Goal: Information Seeking & Learning: Learn about a topic

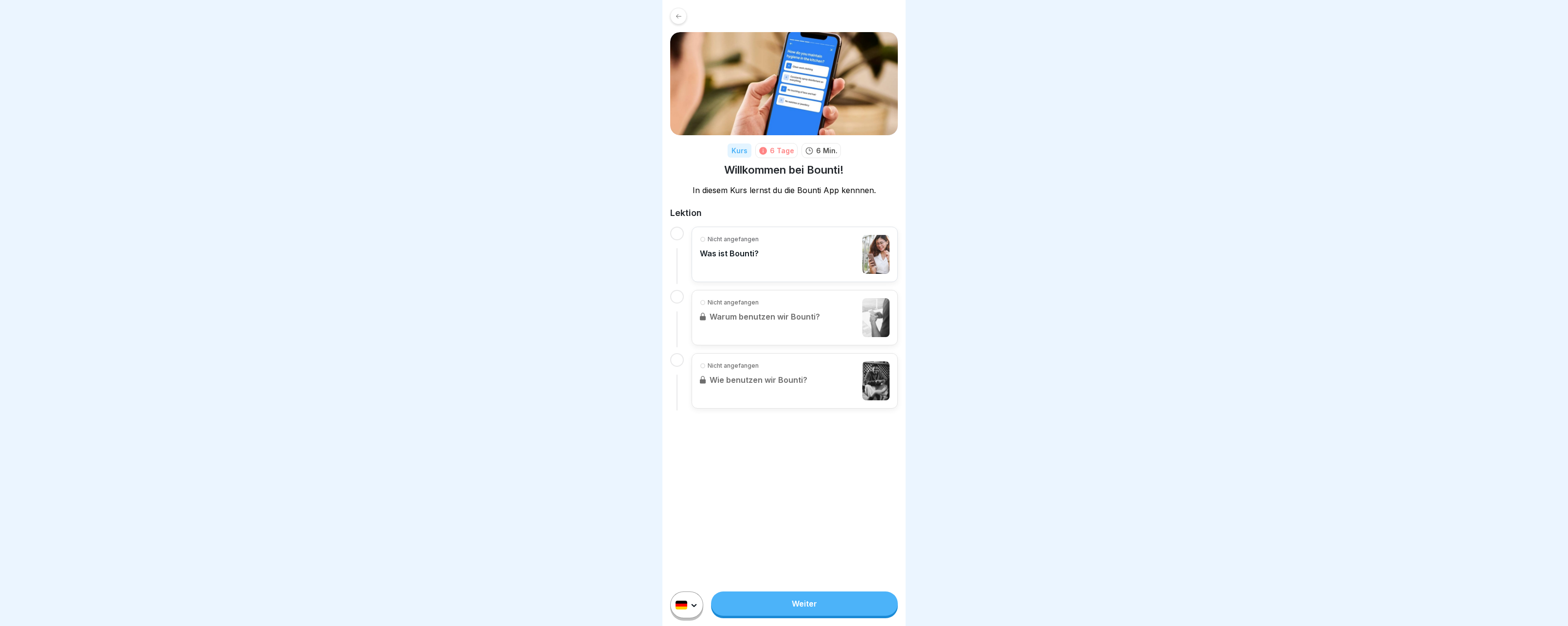
click at [813, 598] on link "Weiter" at bounding box center [804, 603] width 186 height 24
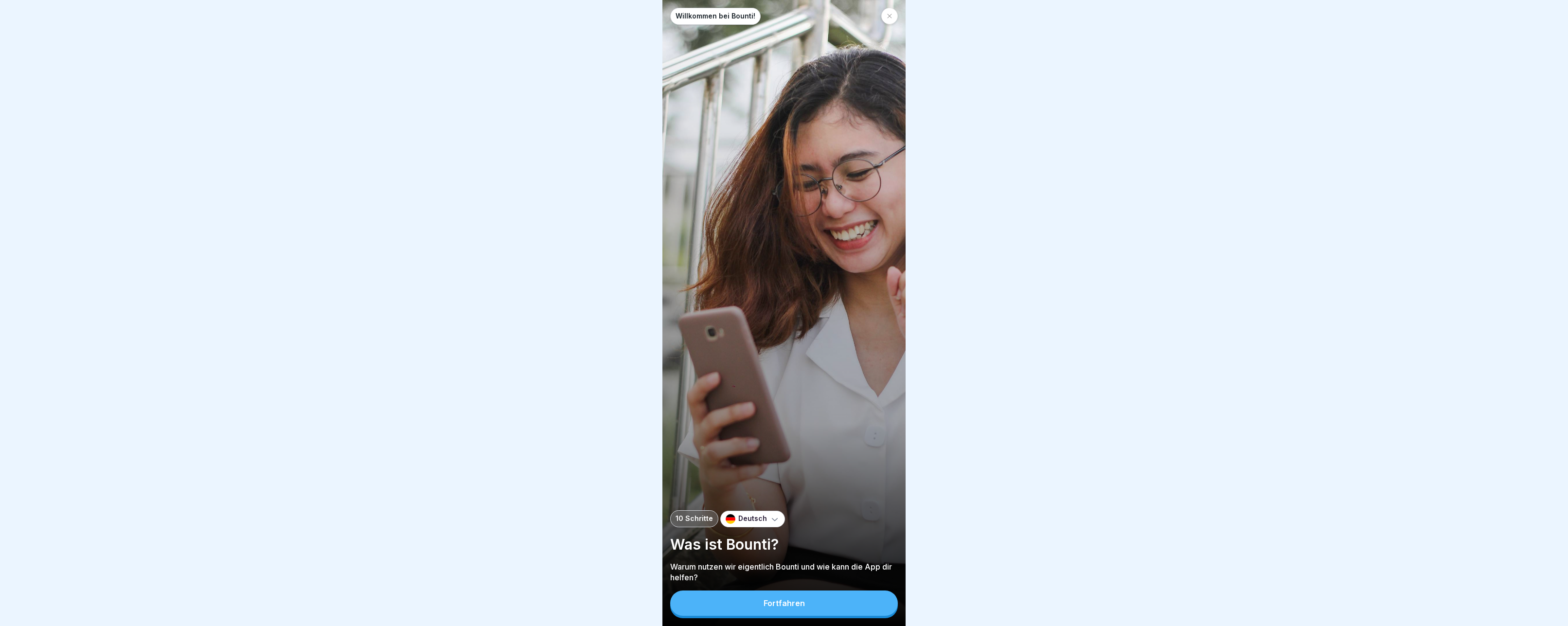
click at [813, 597] on button "Fortfahren" at bounding box center [784, 603] width 228 height 26
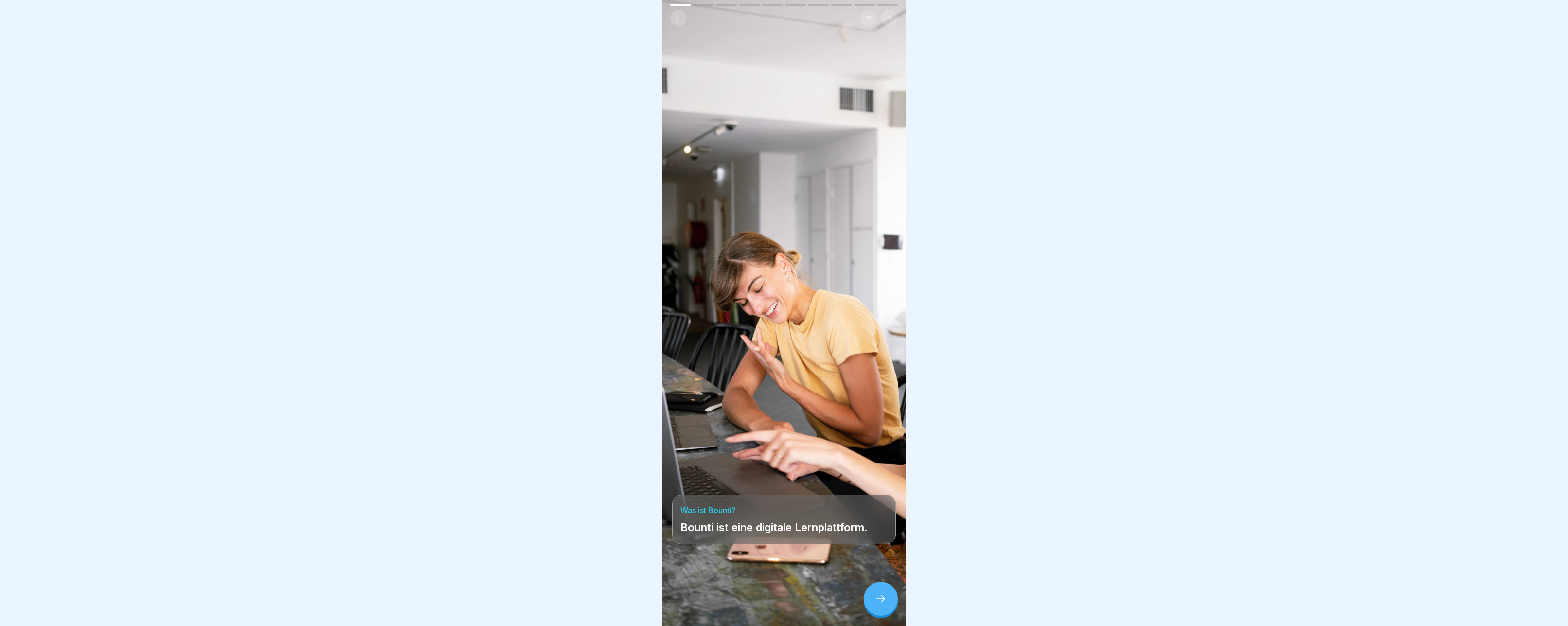
click at [879, 602] on icon at bounding box center [880, 598] width 11 height 11
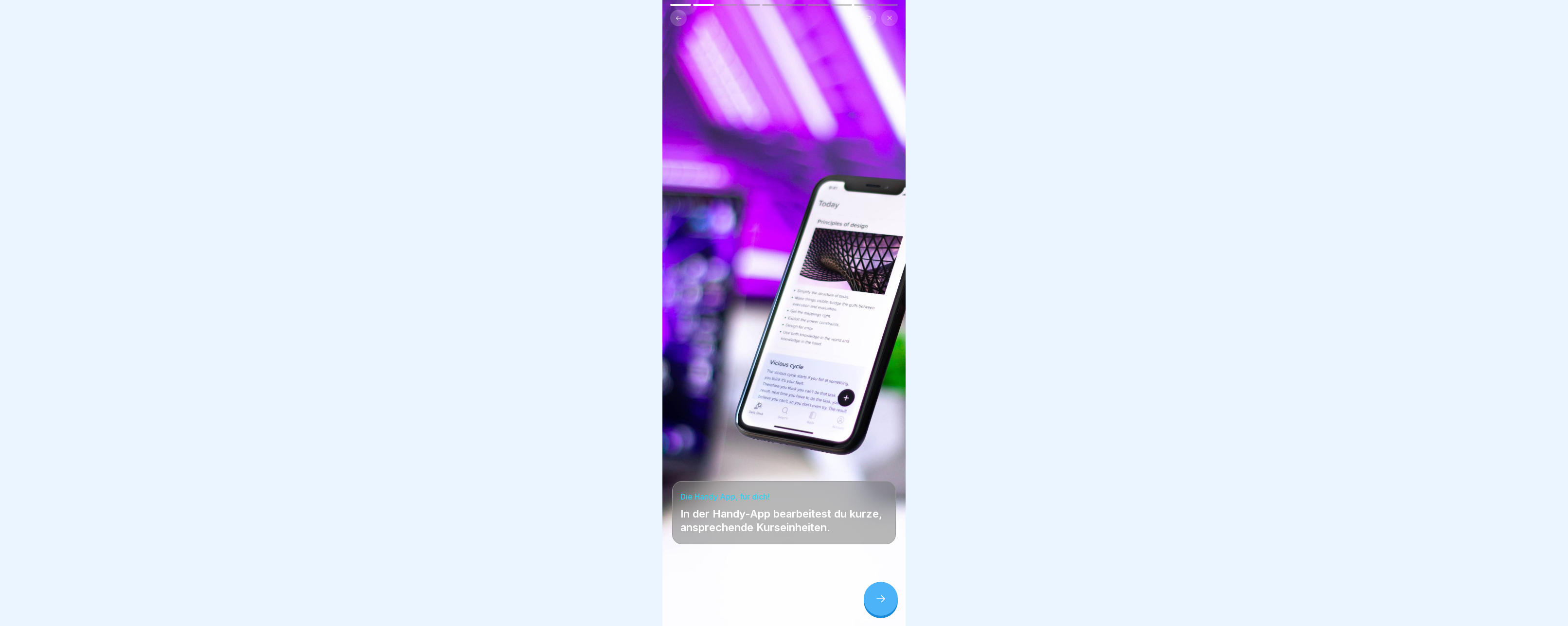
click at [879, 602] on icon at bounding box center [880, 598] width 11 height 11
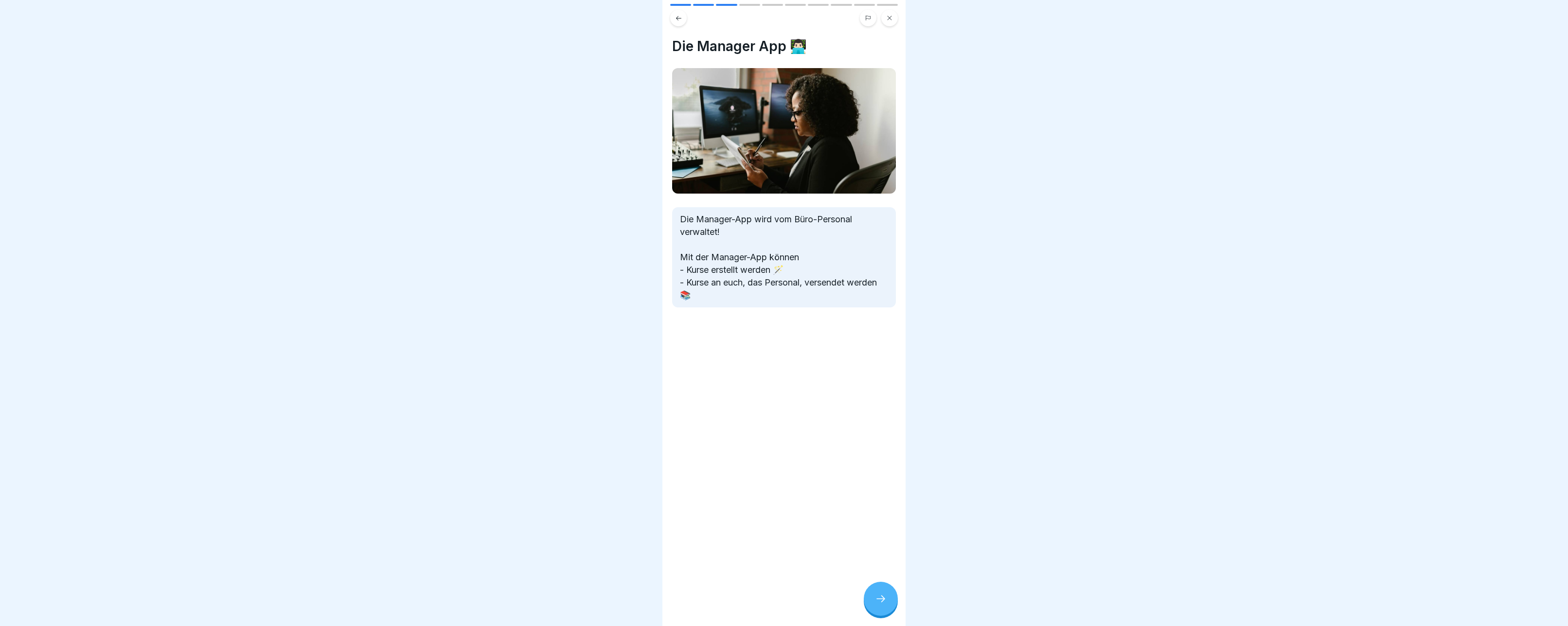
click at [879, 602] on icon at bounding box center [880, 598] width 11 height 11
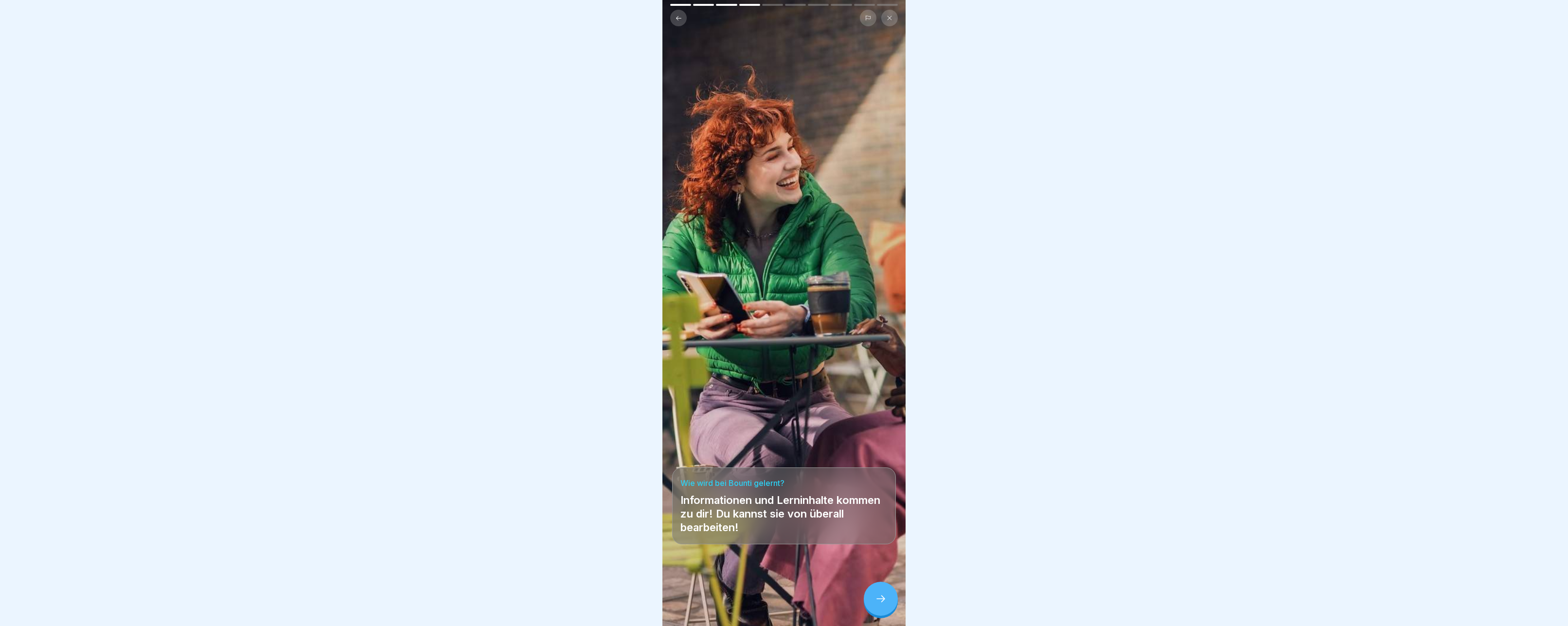
click at [879, 602] on icon at bounding box center [880, 598] width 11 height 11
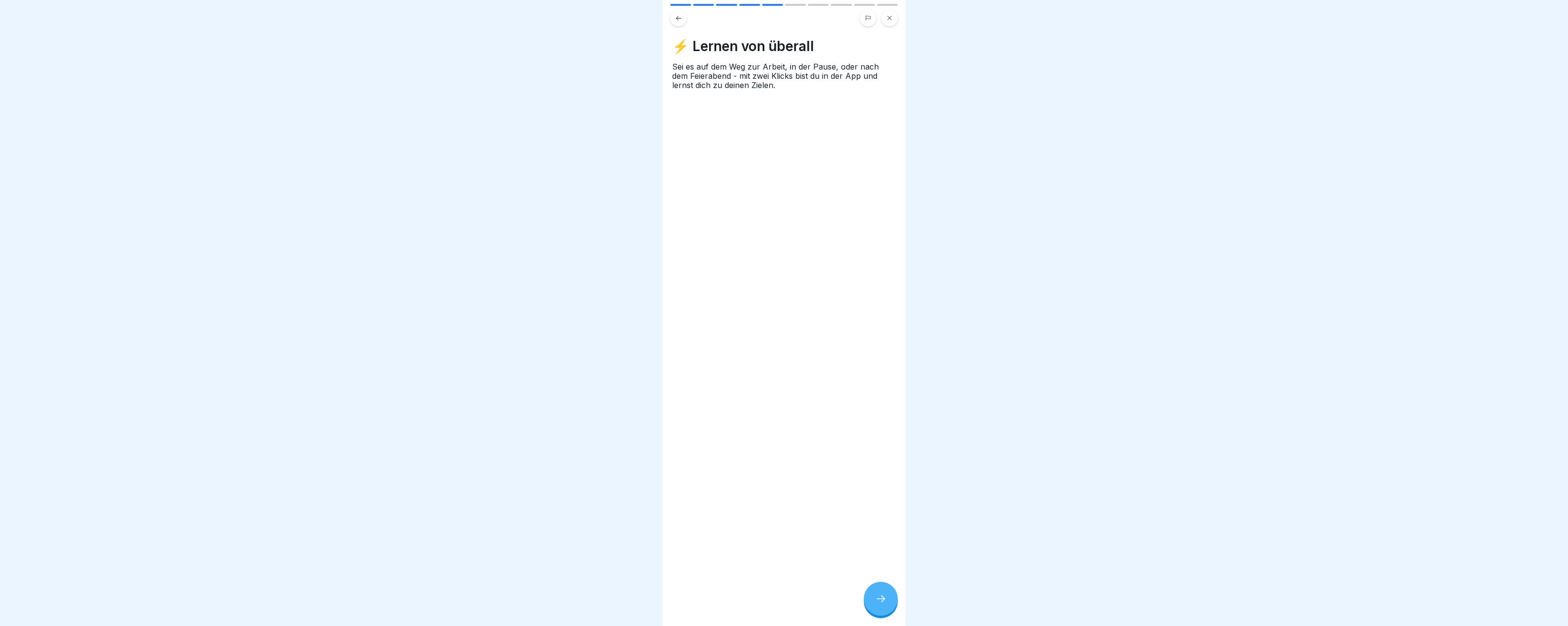
click at [879, 602] on icon at bounding box center [880, 598] width 11 height 11
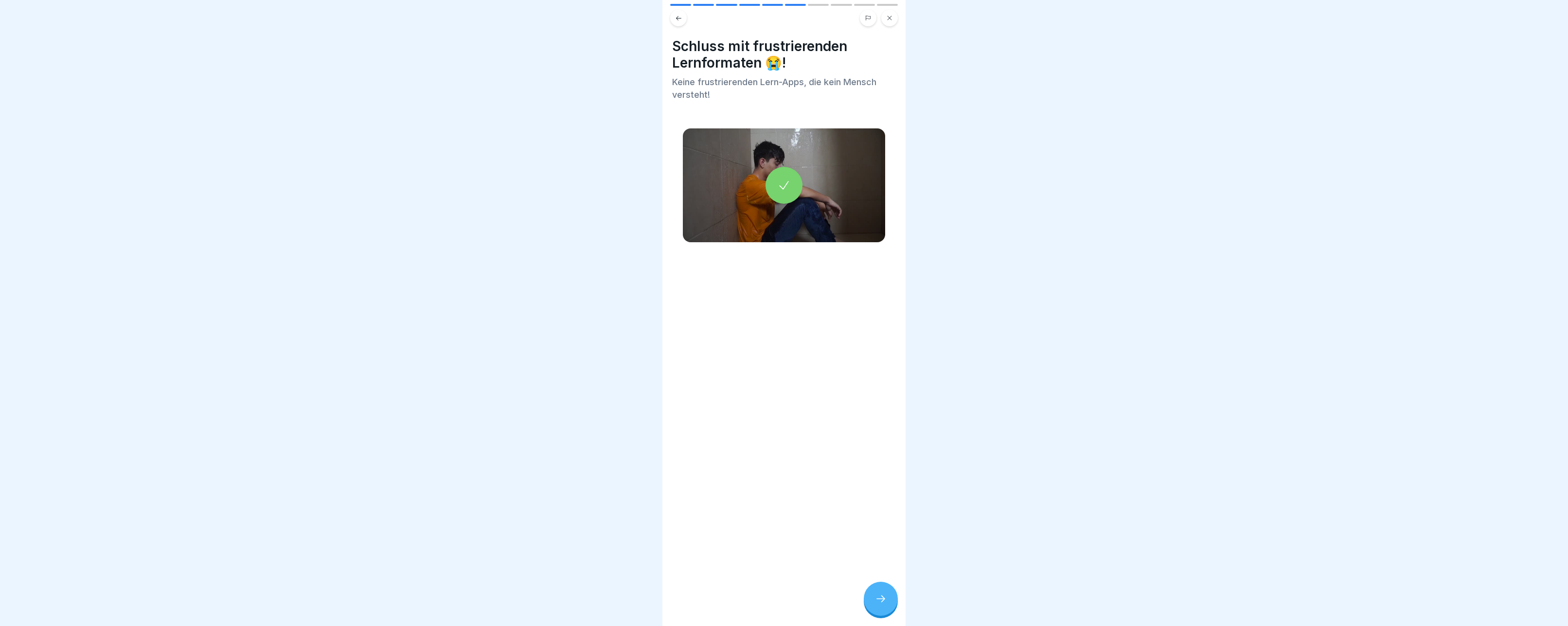
click at [679, 18] on icon at bounding box center [679, 18] width 5 height 5
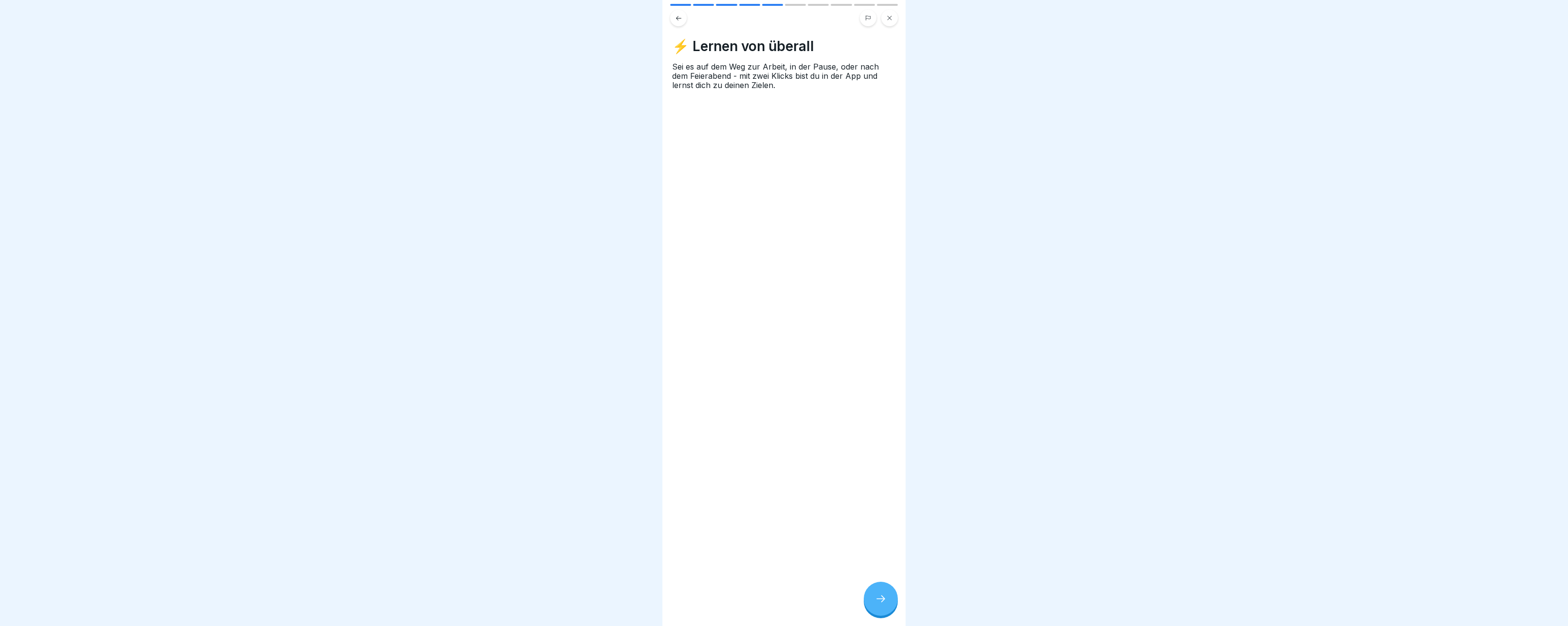
click at [880, 603] on icon at bounding box center [880, 598] width 11 height 11
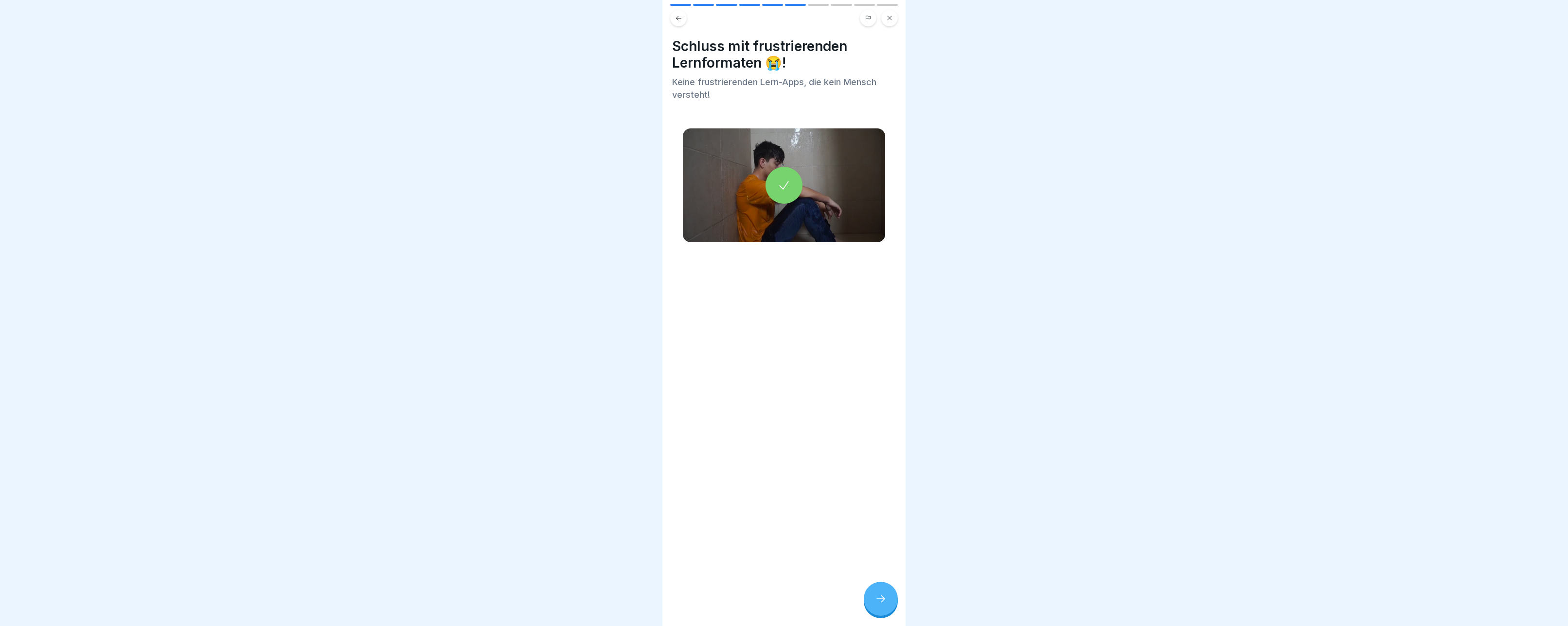
click at [888, 595] on div at bounding box center [880, 599] width 34 height 34
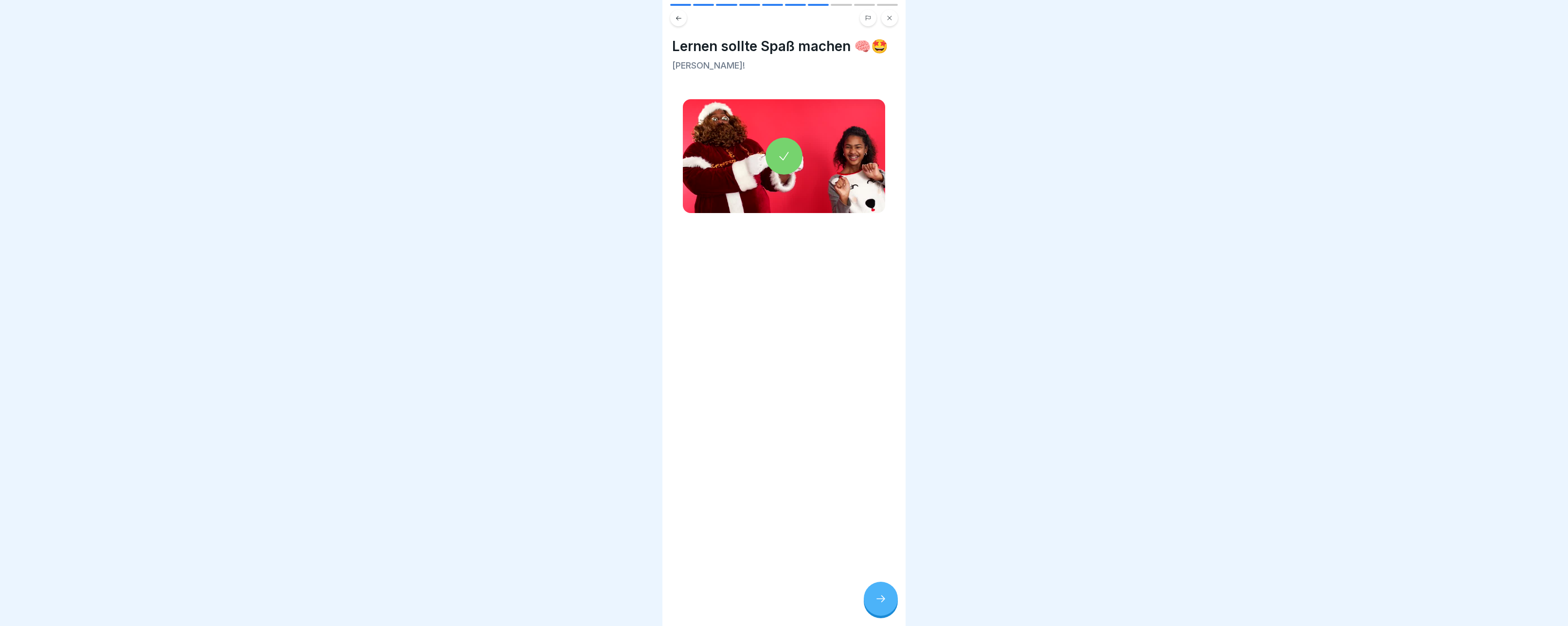
click at [888, 595] on div at bounding box center [880, 599] width 34 height 34
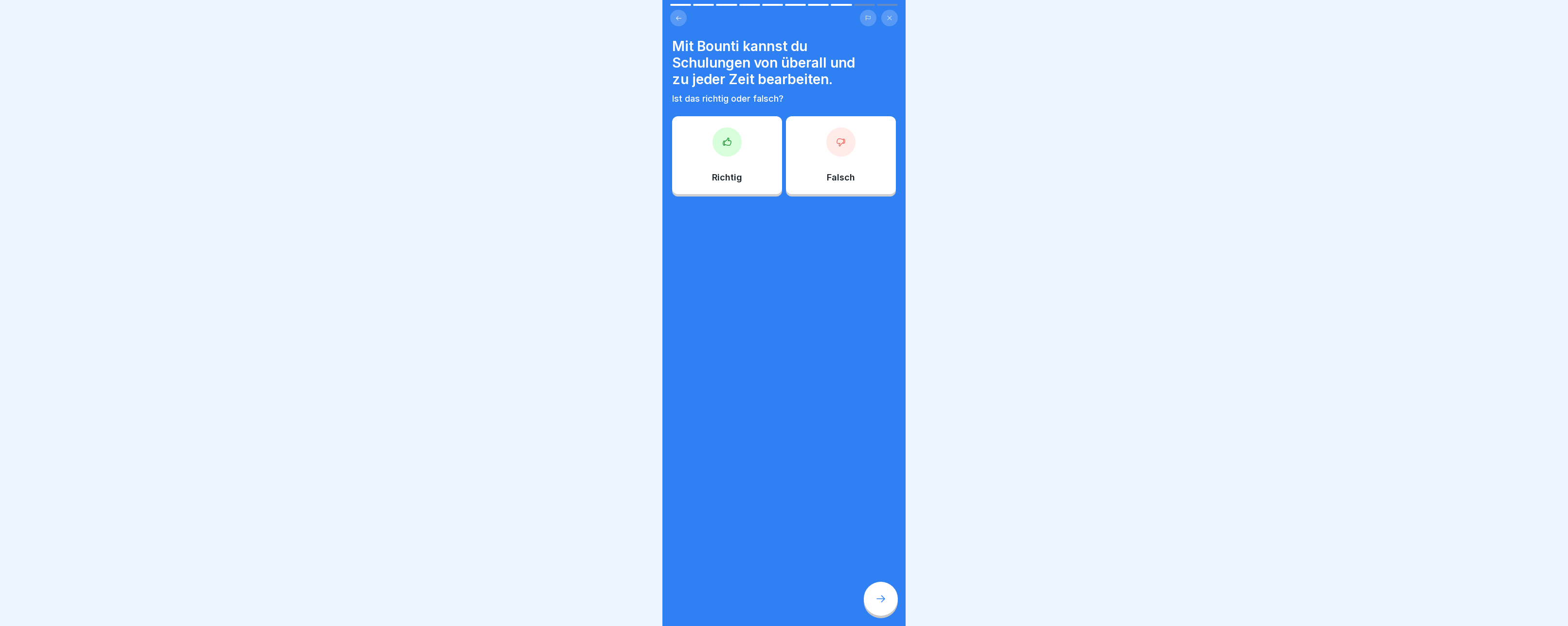
click at [739, 153] on div "Richtig" at bounding box center [727, 155] width 110 height 78
click at [873, 591] on div at bounding box center [880, 599] width 34 height 34
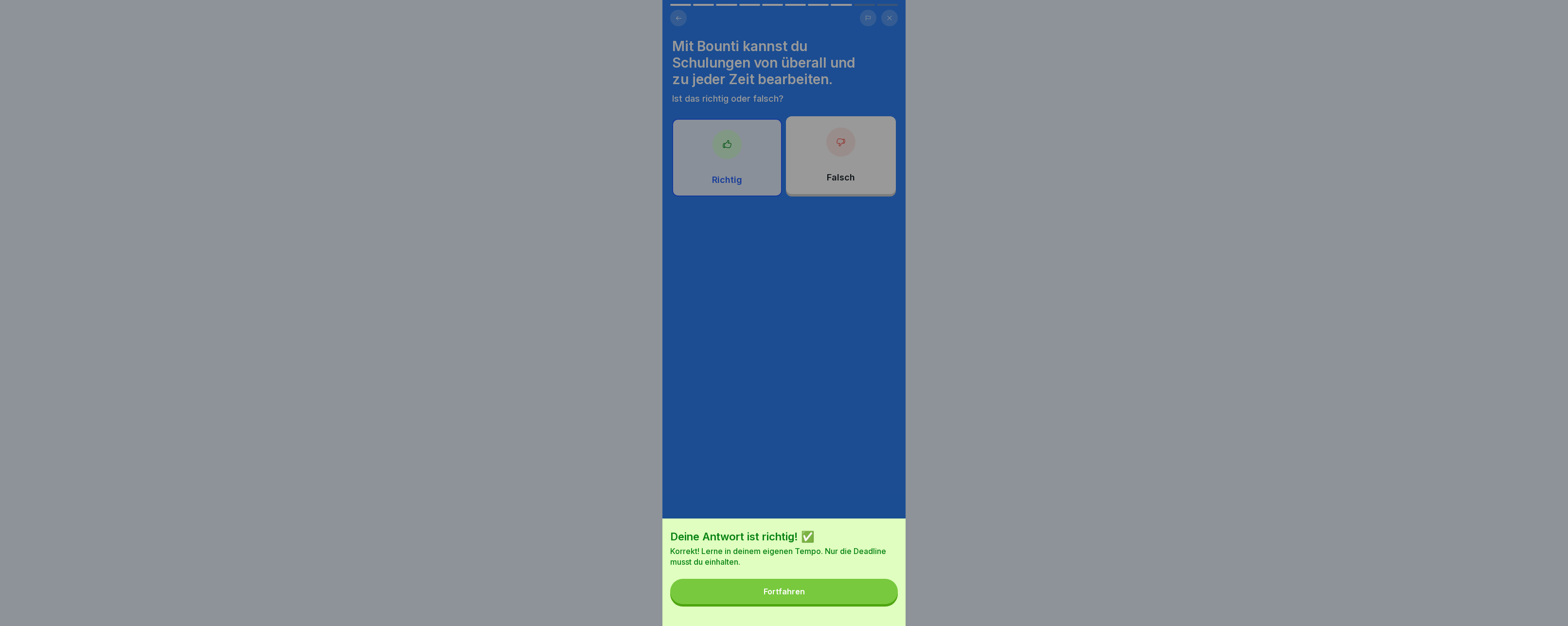
click at [793, 586] on button "Fortfahren" at bounding box center [784, 592] width 228 height 26
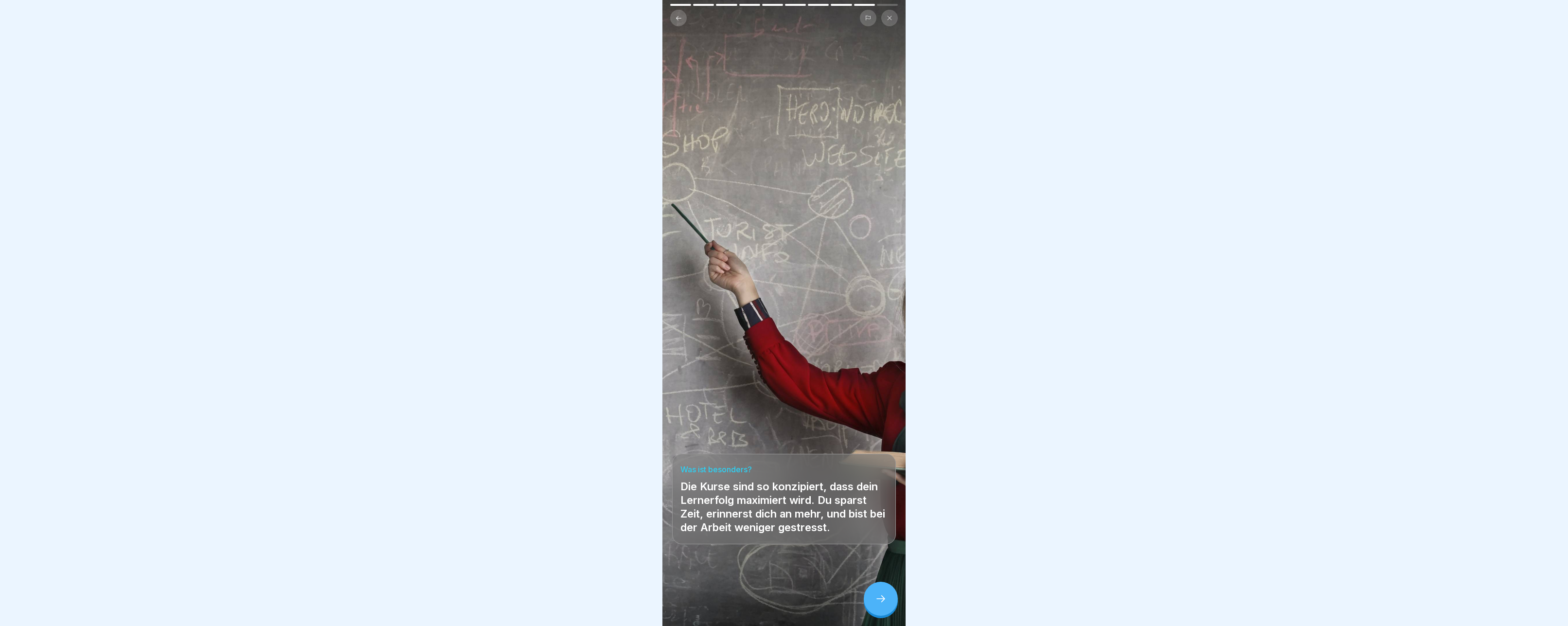
click at [879, 600] on icon at bounding box center [880, 598] width 11 height 11
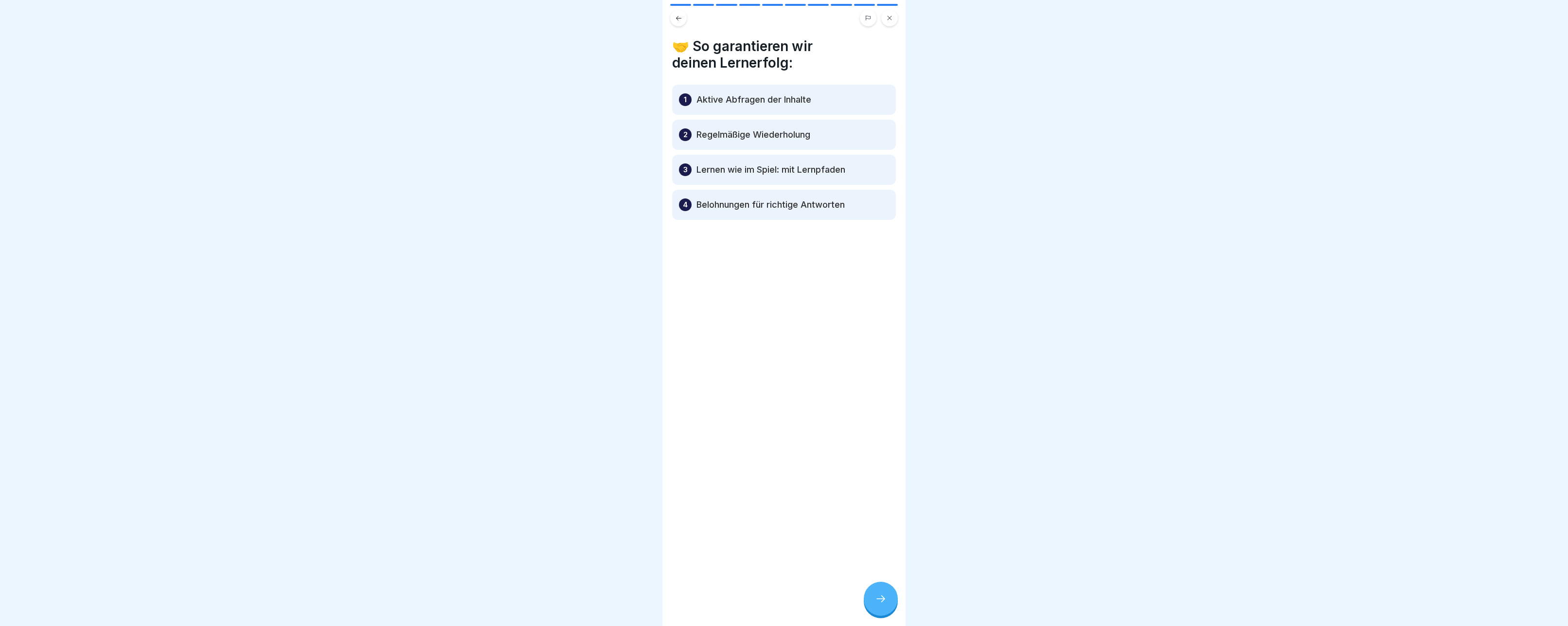
click at [795, 173] on p "Lernen wie im Spiel: mit Lernpfaden" at bounding box center [771, 169] width 149 height 11
click at [879, 591] on div at bounding box center [880, 599] width 34 height 34
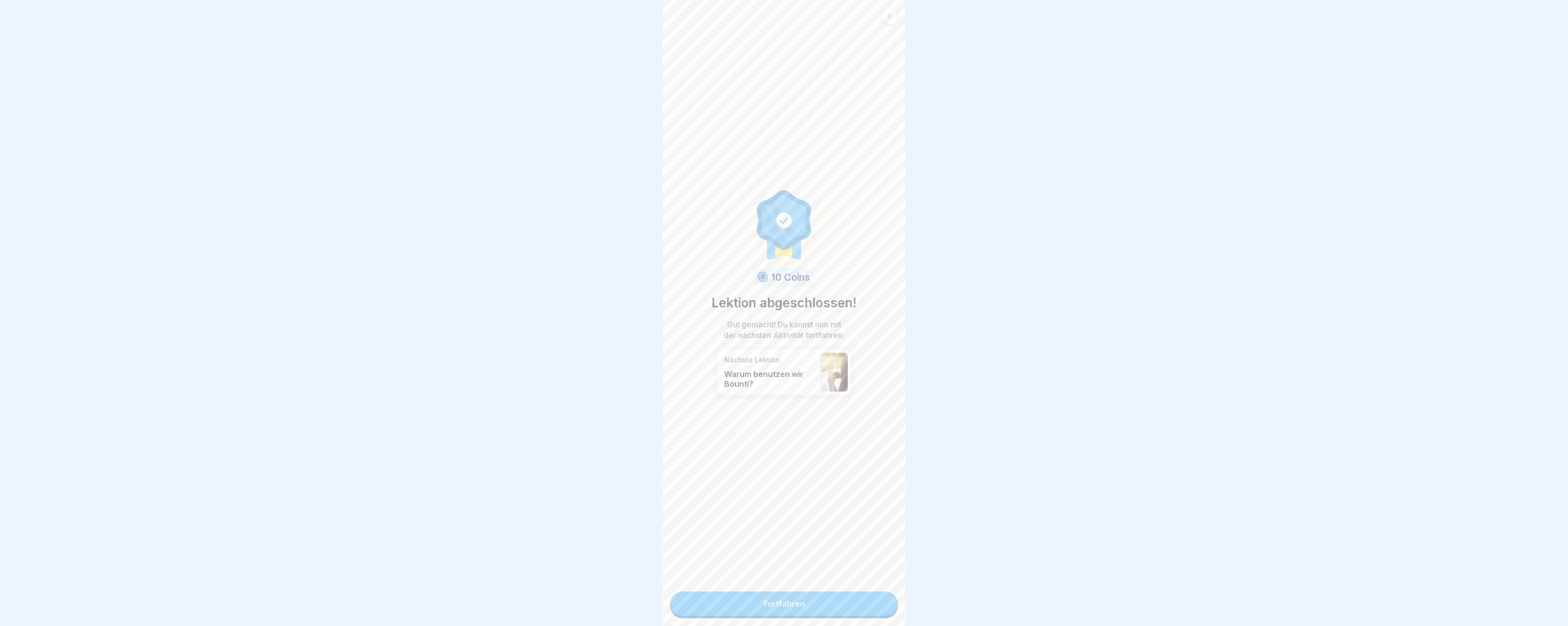
click at [812, 596] on link "Fortfahren" at bounding box center [784, 603] width 228 height 24
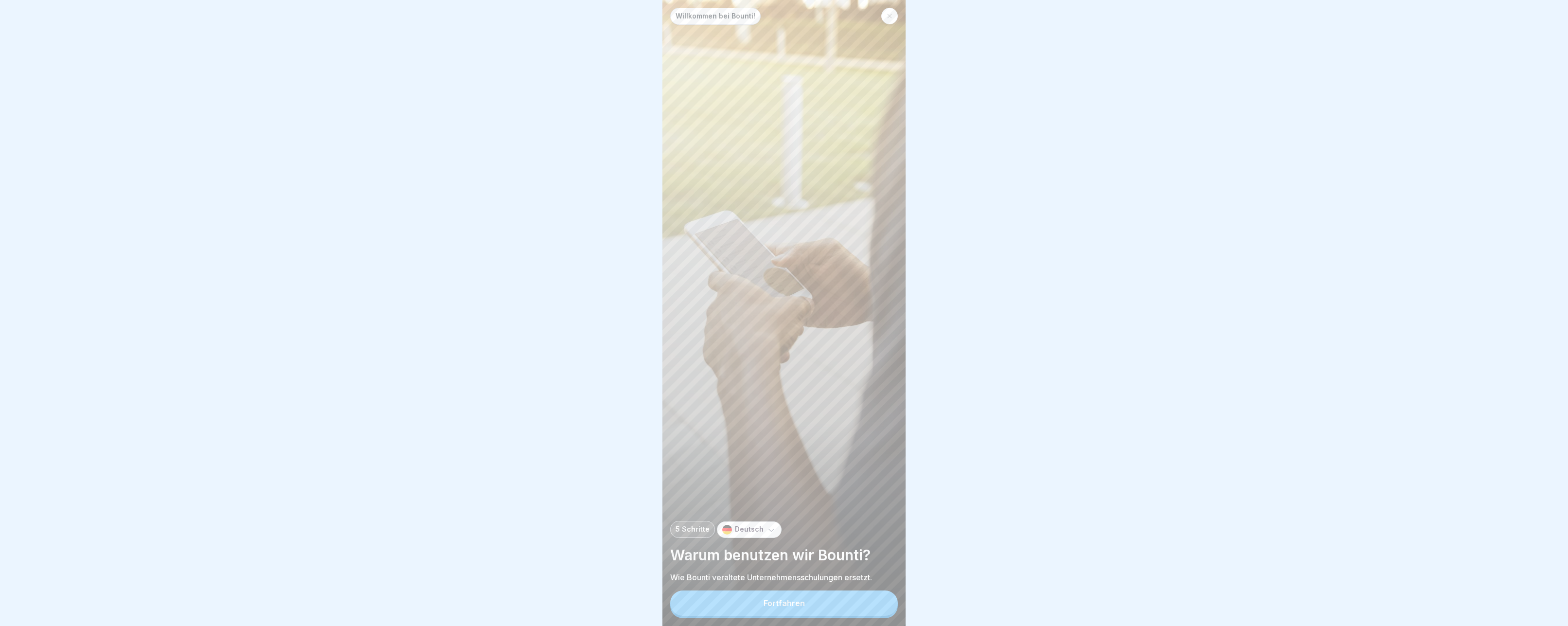
click at [812, 596] on button "Fortfahren" at bounding box center [784, 603] width 228 height 26
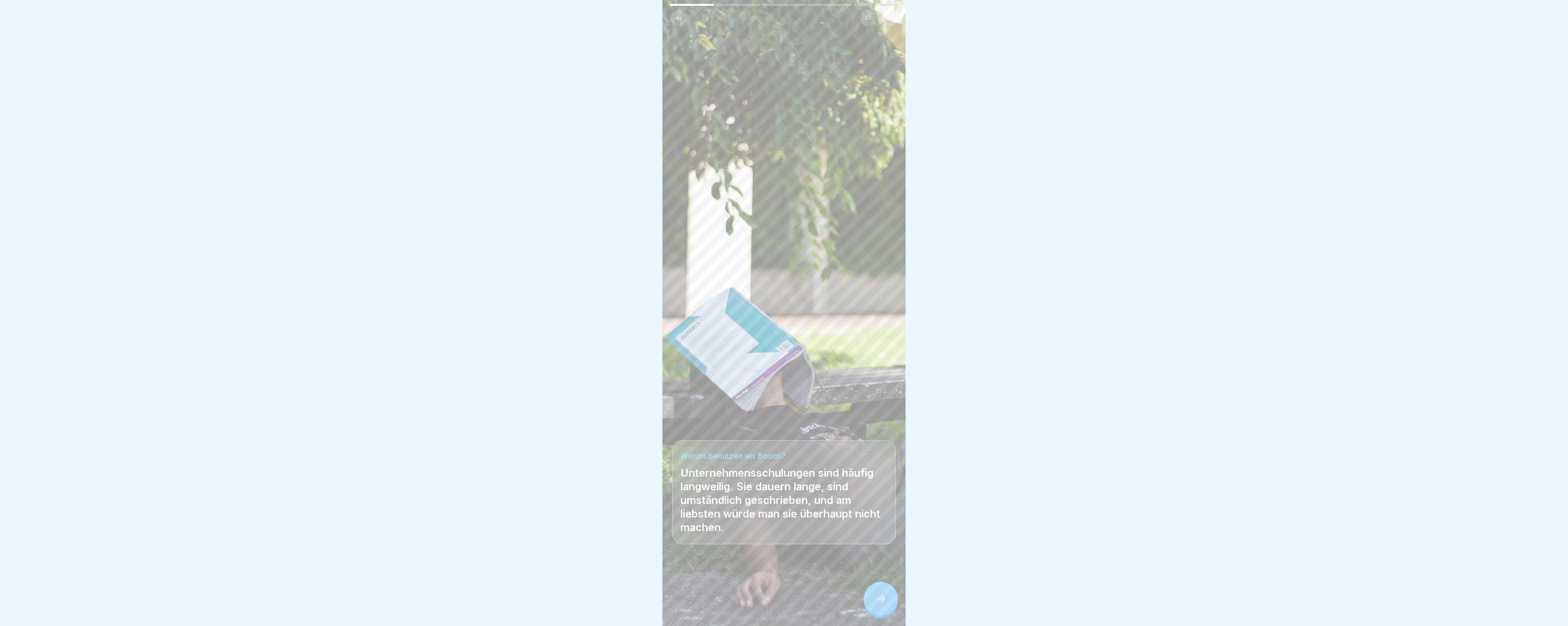
click at [884, 594] on div at bounding box center [880, 599] width 34 height 34
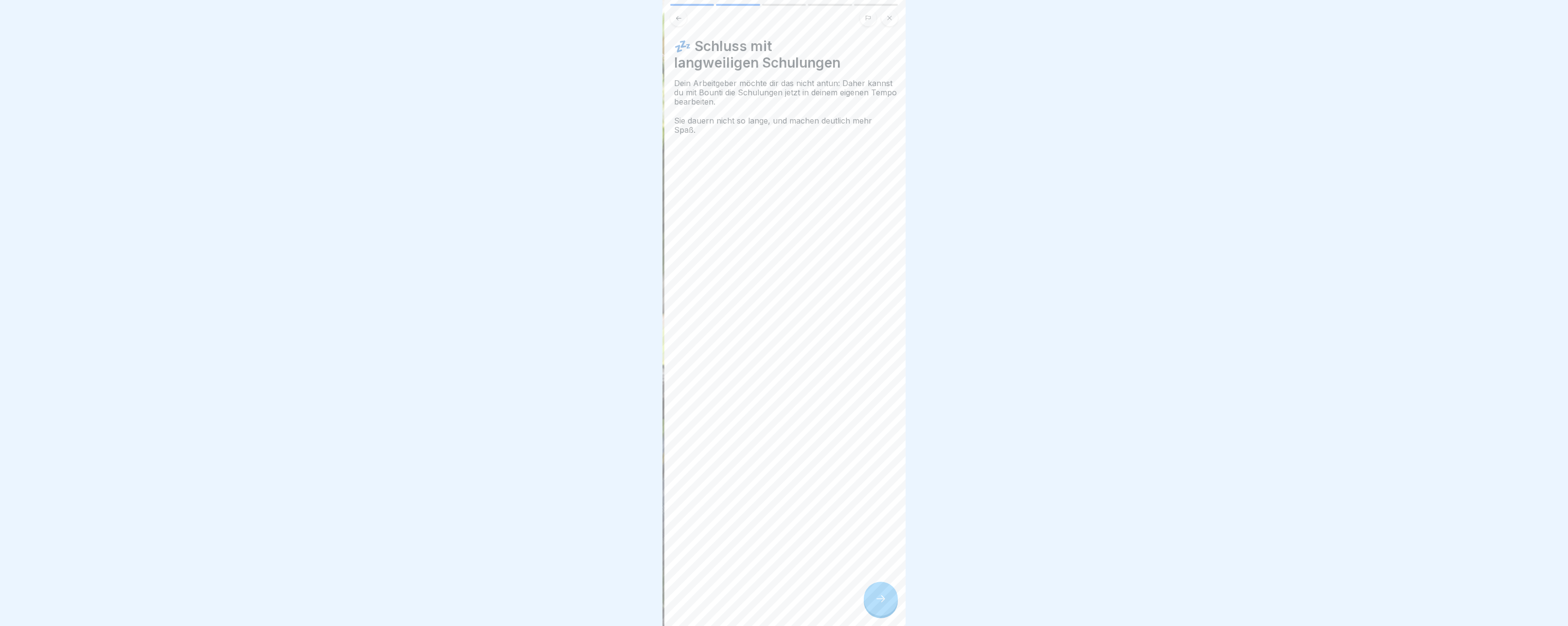
click at [685, 84] on span "Dein Arbeitgeber möchte dir das nicht antun: Daher kannst du mit Bounti die Sch…" at bounding box center [785, 92] width 223 height 28
click at [886, 606] on div at bounding box center [880, 599] width 34 height 34
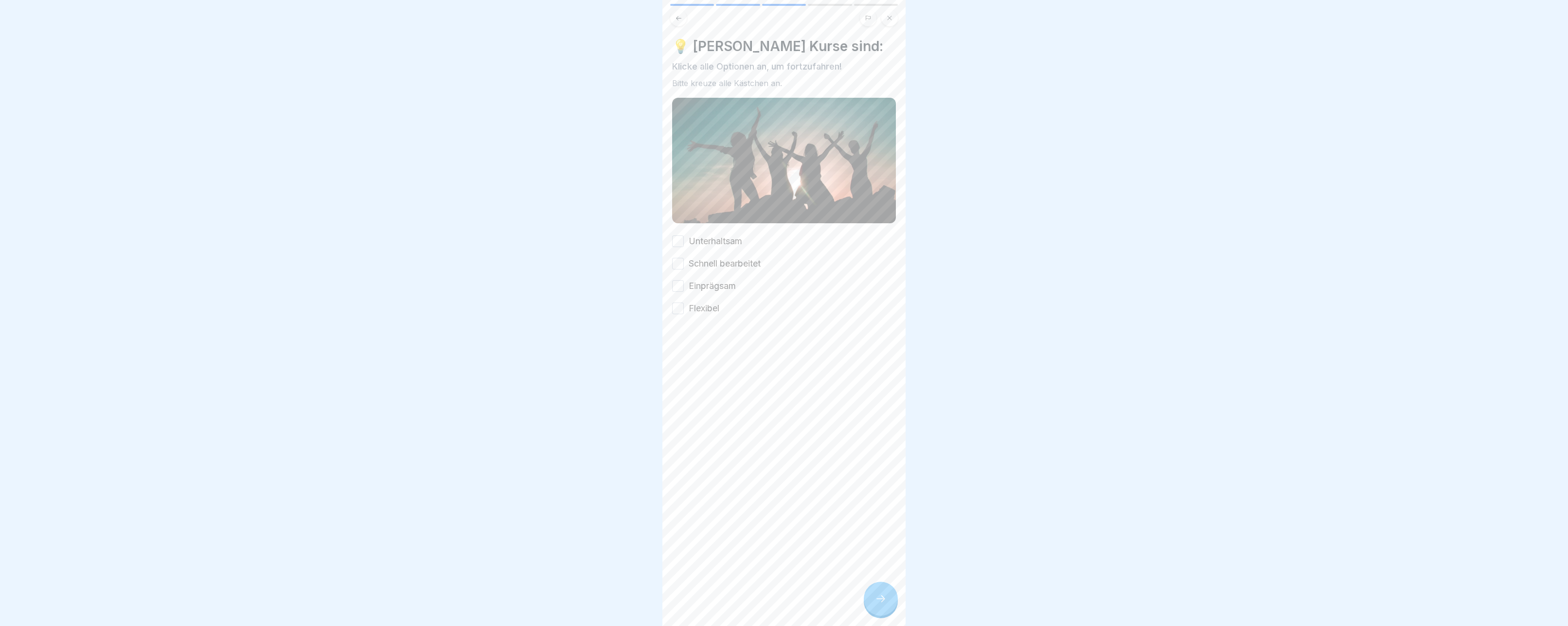
click at [679, 241] on button "Unterhaltsam" at bounding box center [677, 241] width 11 height 11
click at [679, 258] on button "Schnell bearbeitet" at bounding box center [677, 263] width 11 height 11
click at [679, 278] on div "Unterhaltsam Schnell bearbeitet Einprägsam Flexibel" at bounding box center [784, 275] width 223 height 80
click at [679, 282] on button "Einprägsam" at bounding box center [677, 285] width 11 height 11
click at [680, 309] on button "Flexibel" at bounding box center [677, 308] width 11 height 11
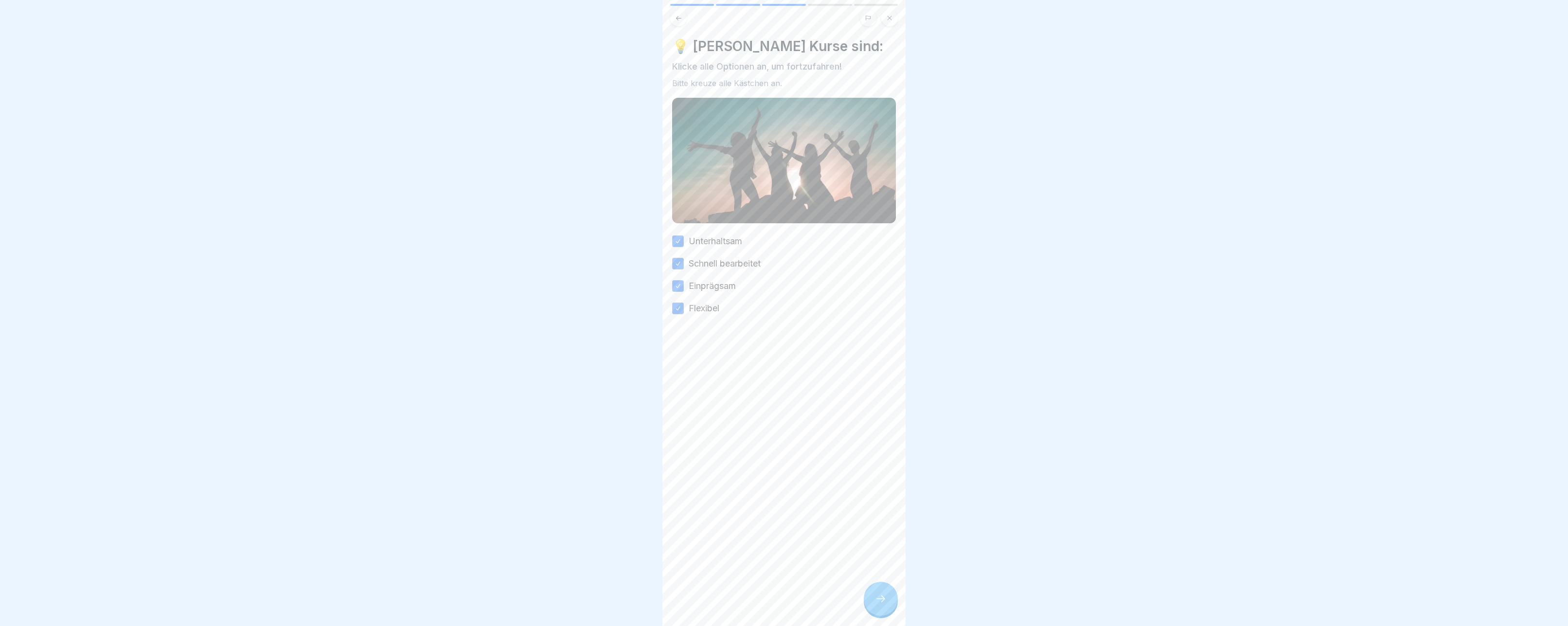
click at [883, 593] on div at bounding box center [880, 599] width 34 height 34
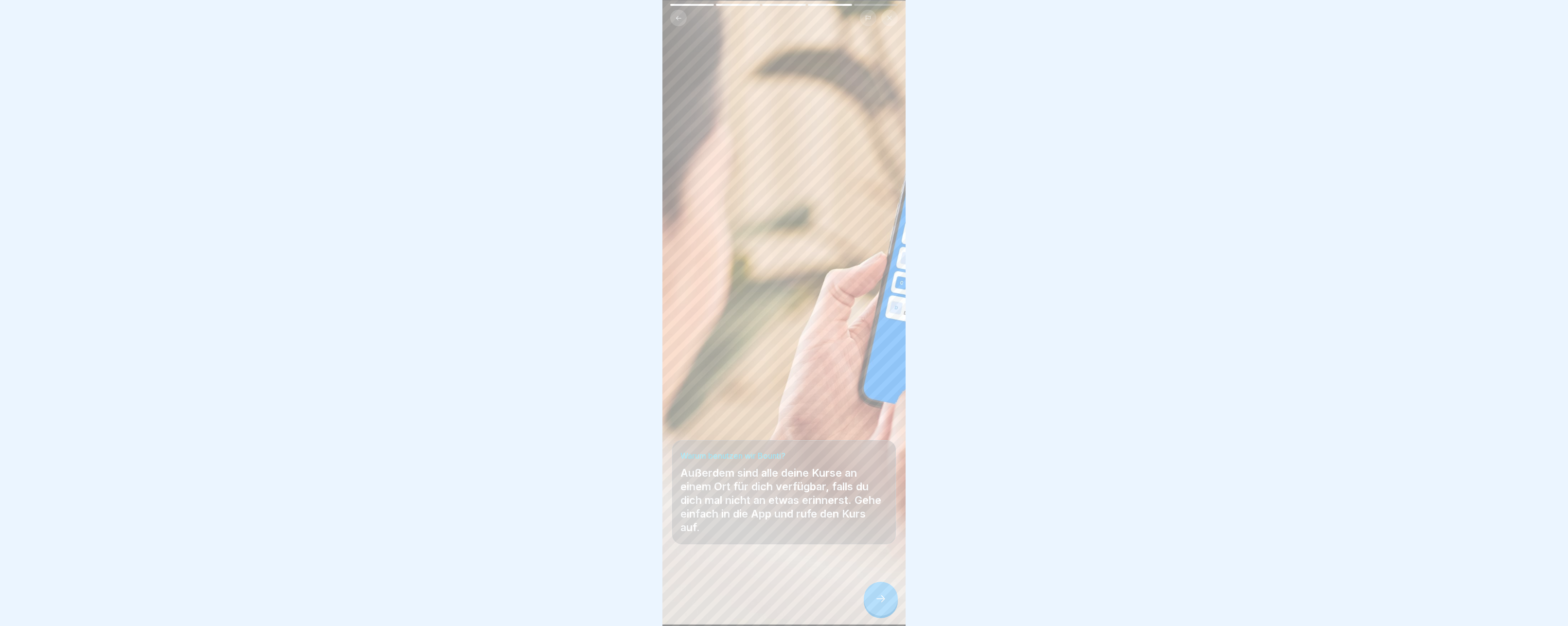
click at [883, 593] on div at bounding box center [880, 599] width 34 height 34
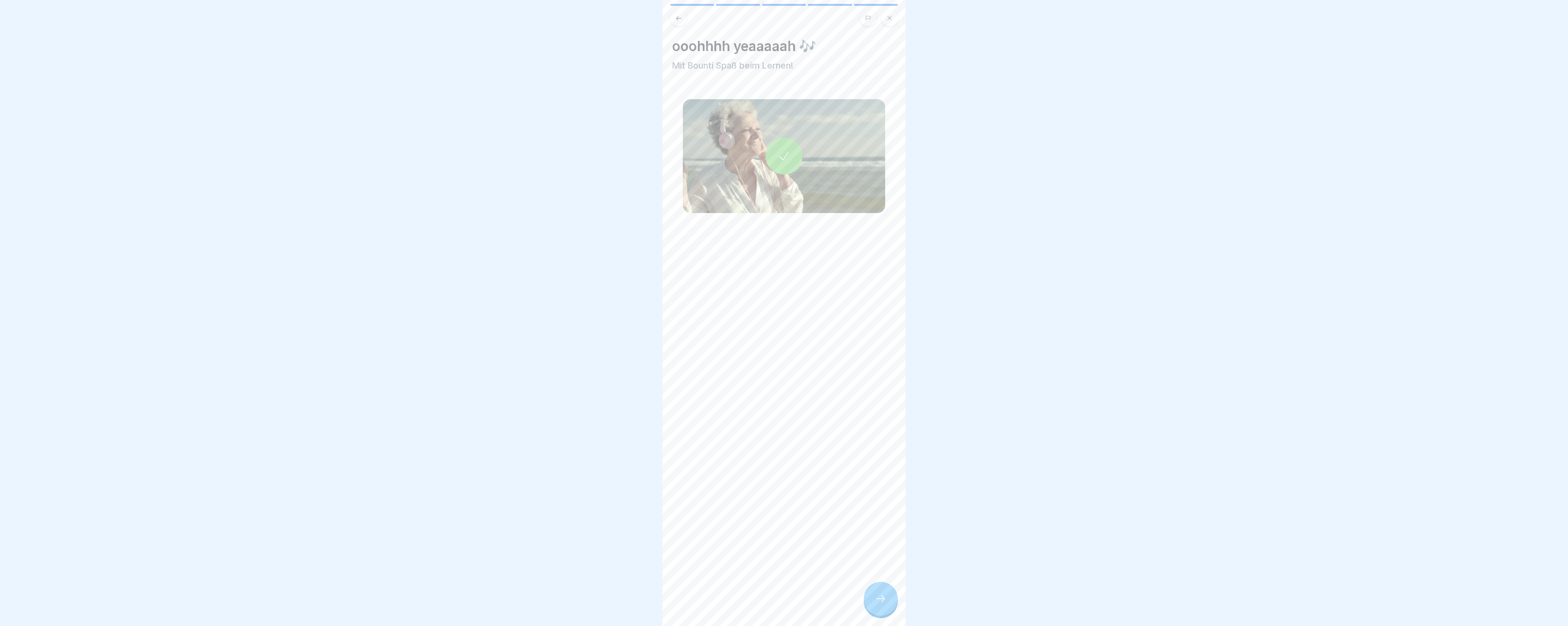
click at [624, 314] on div at bounding box center [784, 313] width 1568 height 626
click at [873, 597] on div at bounding box center [880, 599] width 34 height 34
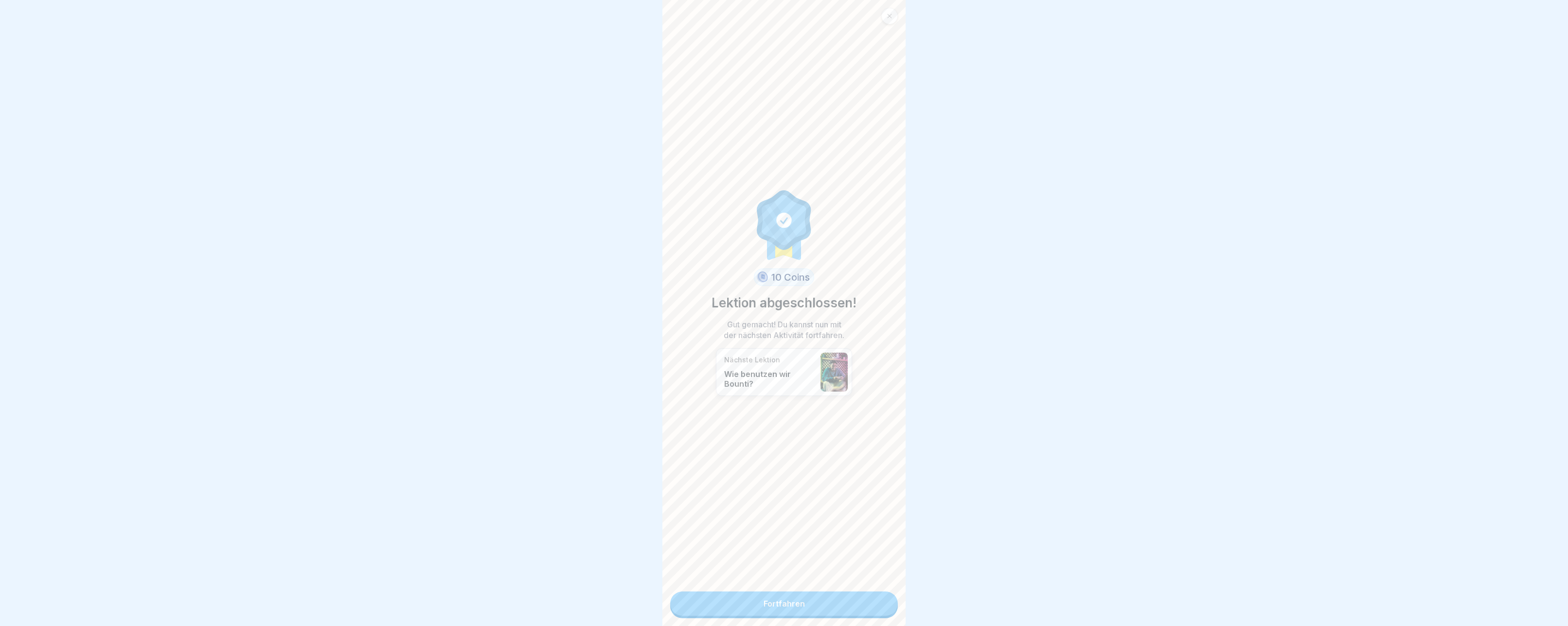
click at [825, 597] on link "Fortfahren" at bounding box center [784, 603] width 228 height 24
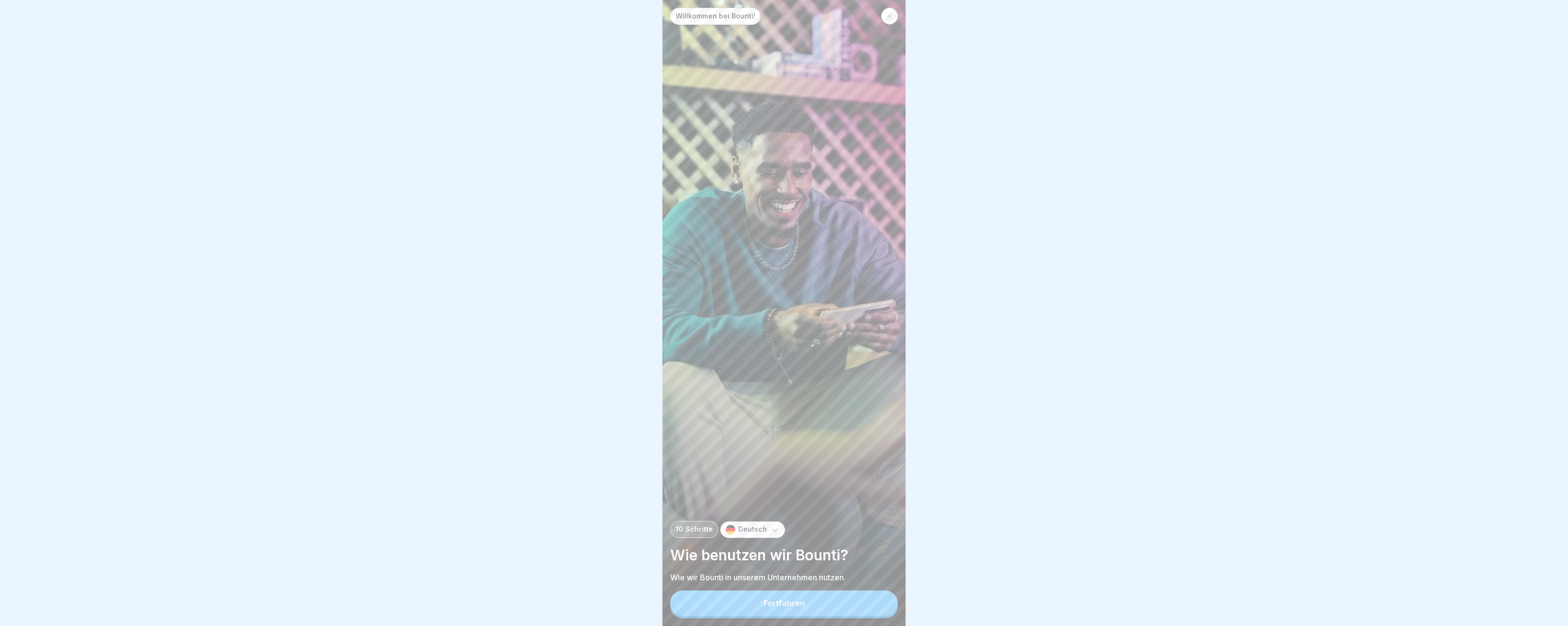
click at [825, 597] on button "Fortfahren" at bounding box center [784, 603] width 228 height 26
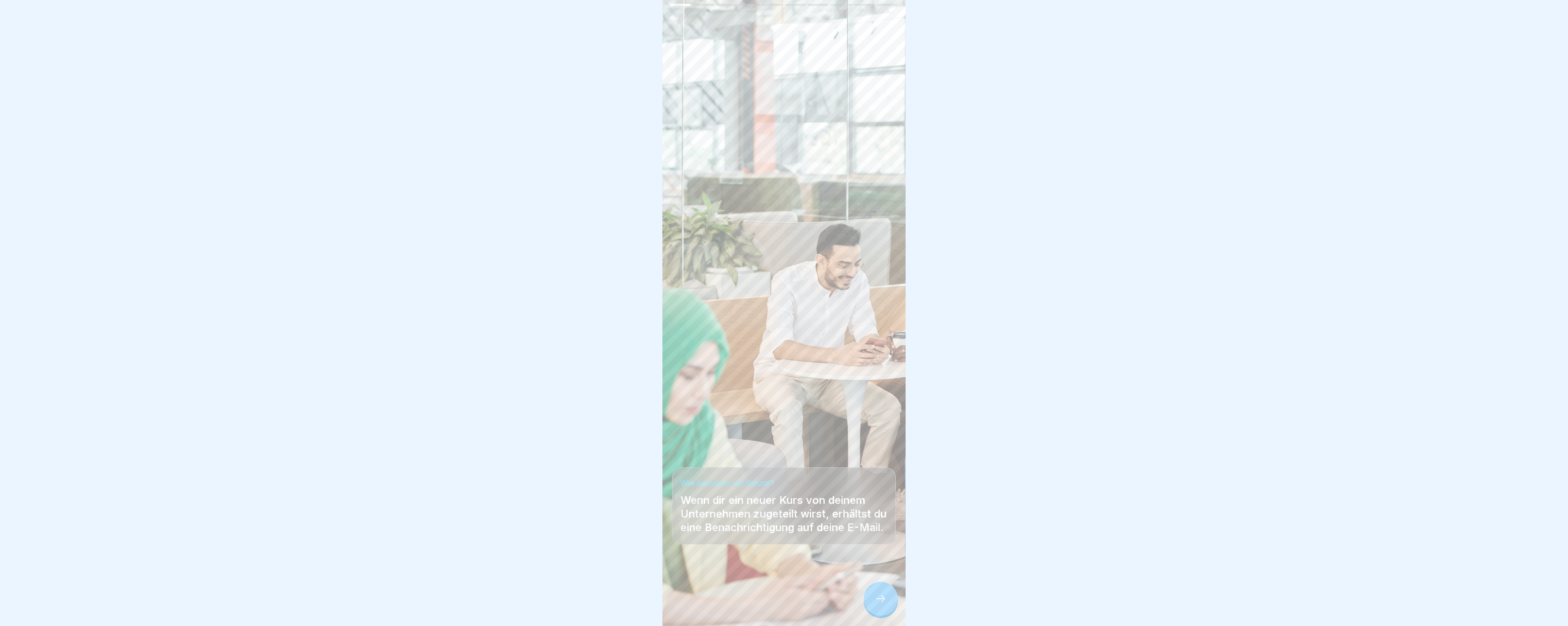
click at [876, 599] on icon at bounding box center [880, 598] width 11 height 11
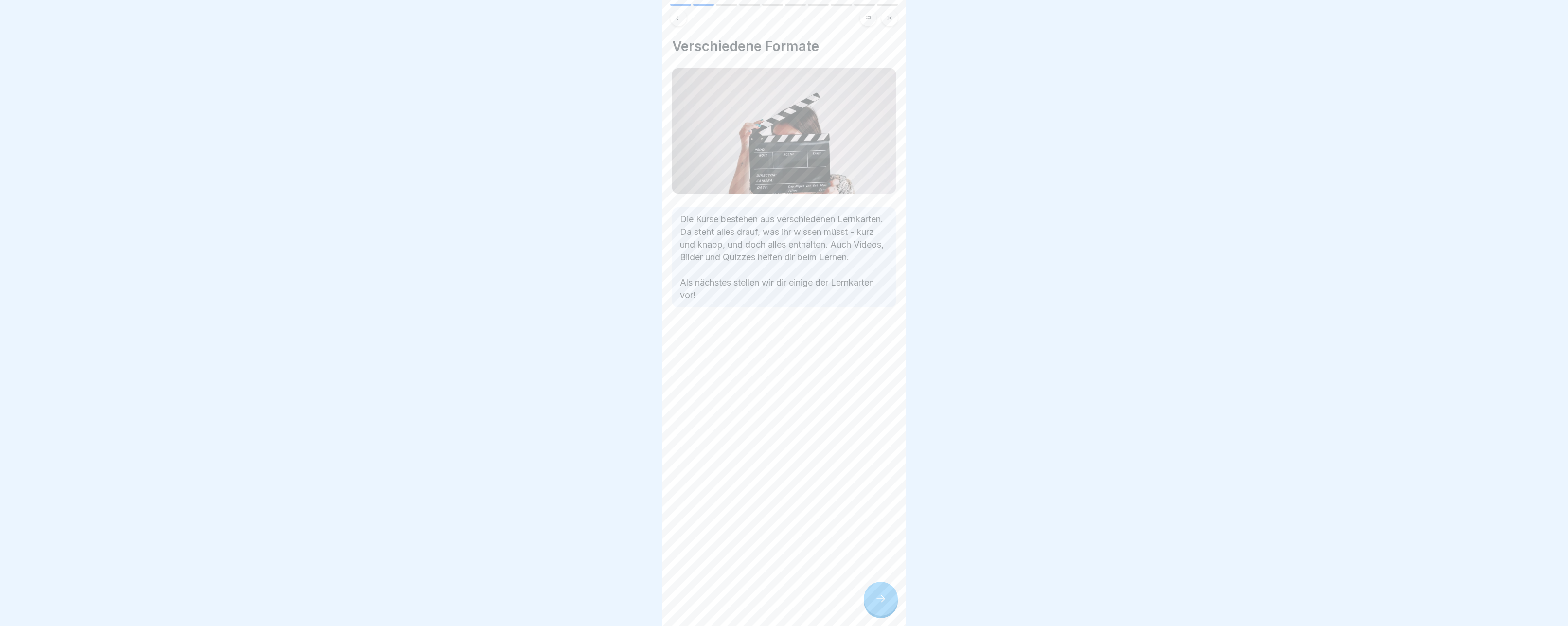
click at [876, 599] on icon at bounding box center [880, 598] width 11 height 11
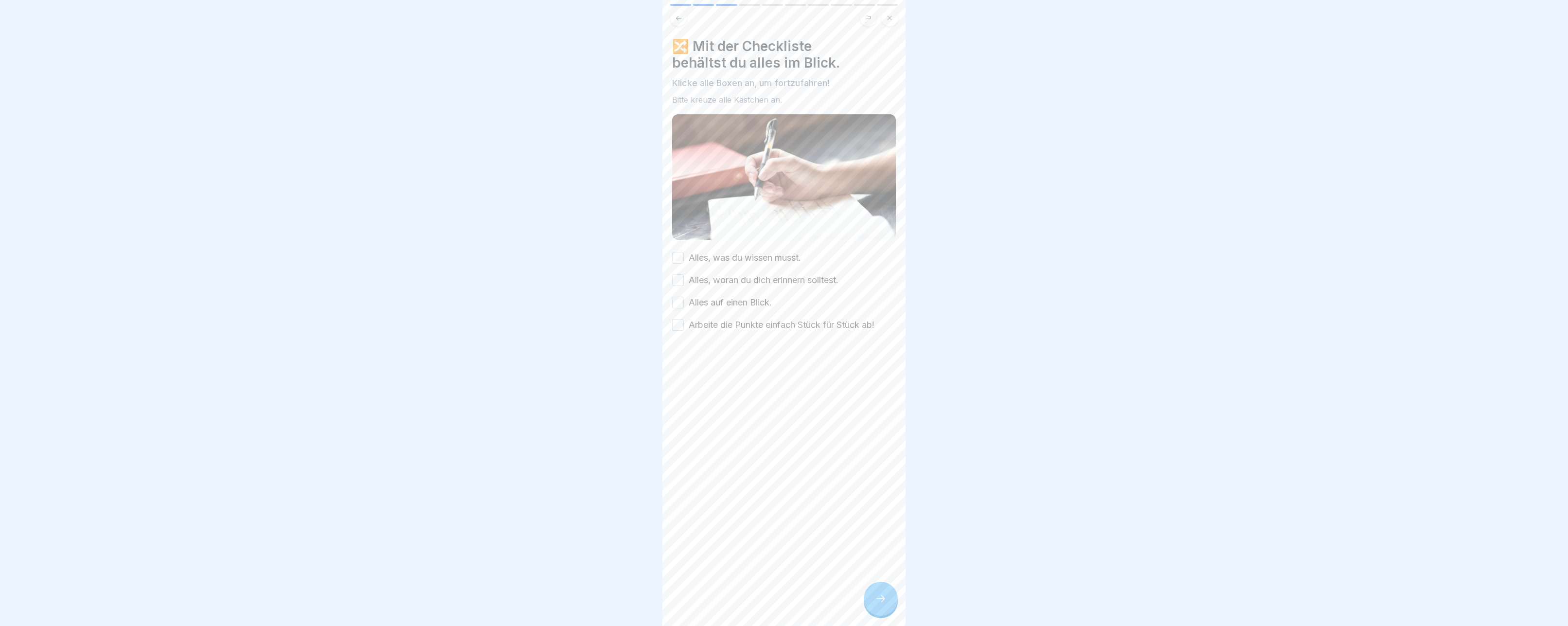
click at [679, 261] on button "Alles, was du wissen musst." at bounding box center [677, 257] width 11 height 11
click at [675, 284] on button "Alles, woran du dich erinnern solltest." at bounding box center [677, 279] width 11 height 11
click at [677, 301] on button "Alles auf einen Blick." at bounding box center [677, 302] width 11 height 11
click at [677, 319] on button "Arbeite die Punkte einfach Stück für Stück ab!" at bounding box center [677, 325] width 11 height 11
click at [890, 607] on div at bounding box center [880, 599] width 34 height 34
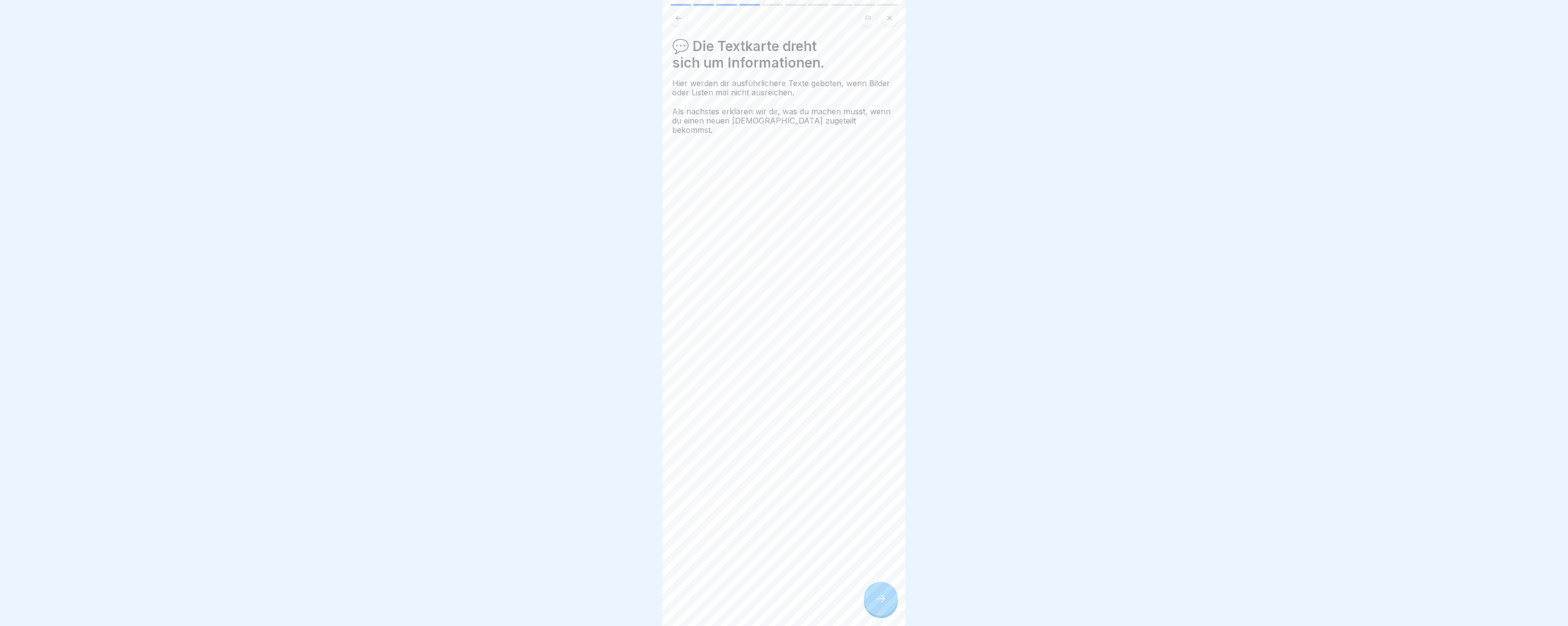
click at [890, 607] on div at bounding box center [880, 599] width 34 height 34
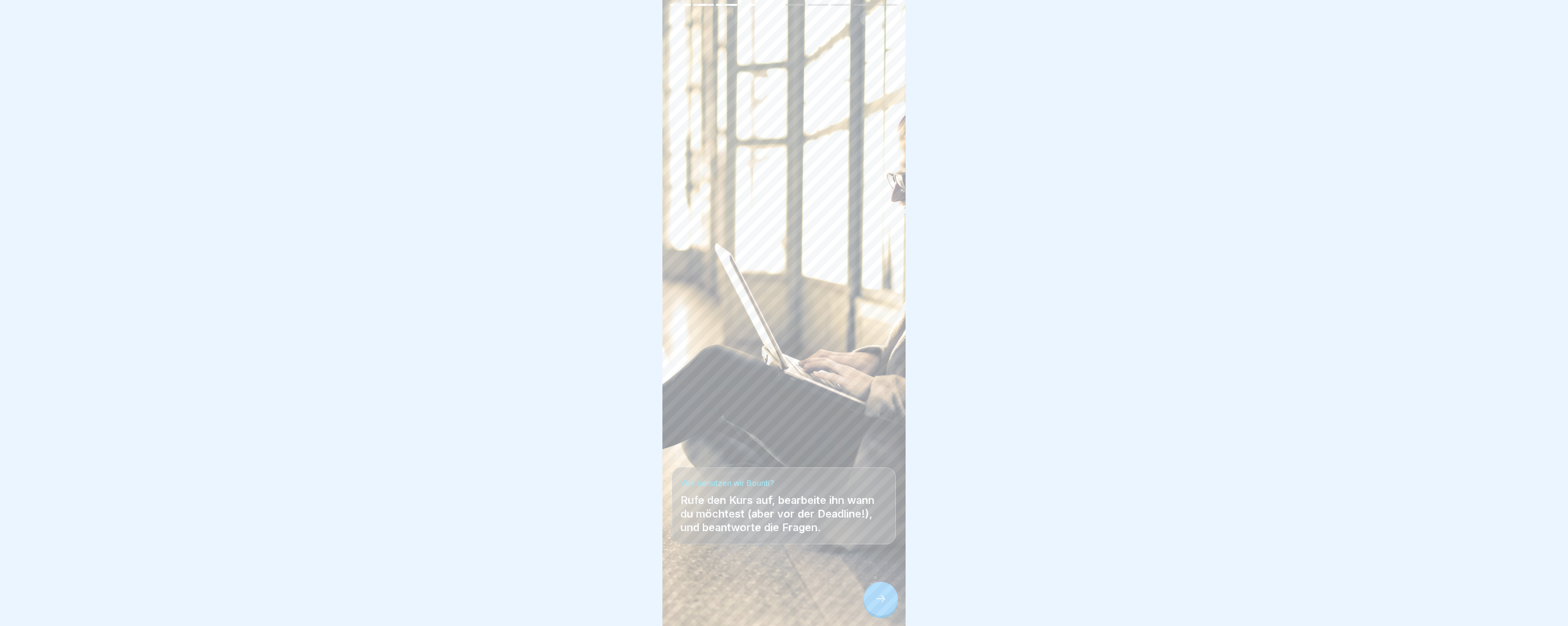
click at [890, 607] on div at bounding box center [880, 599] width 34 height 34
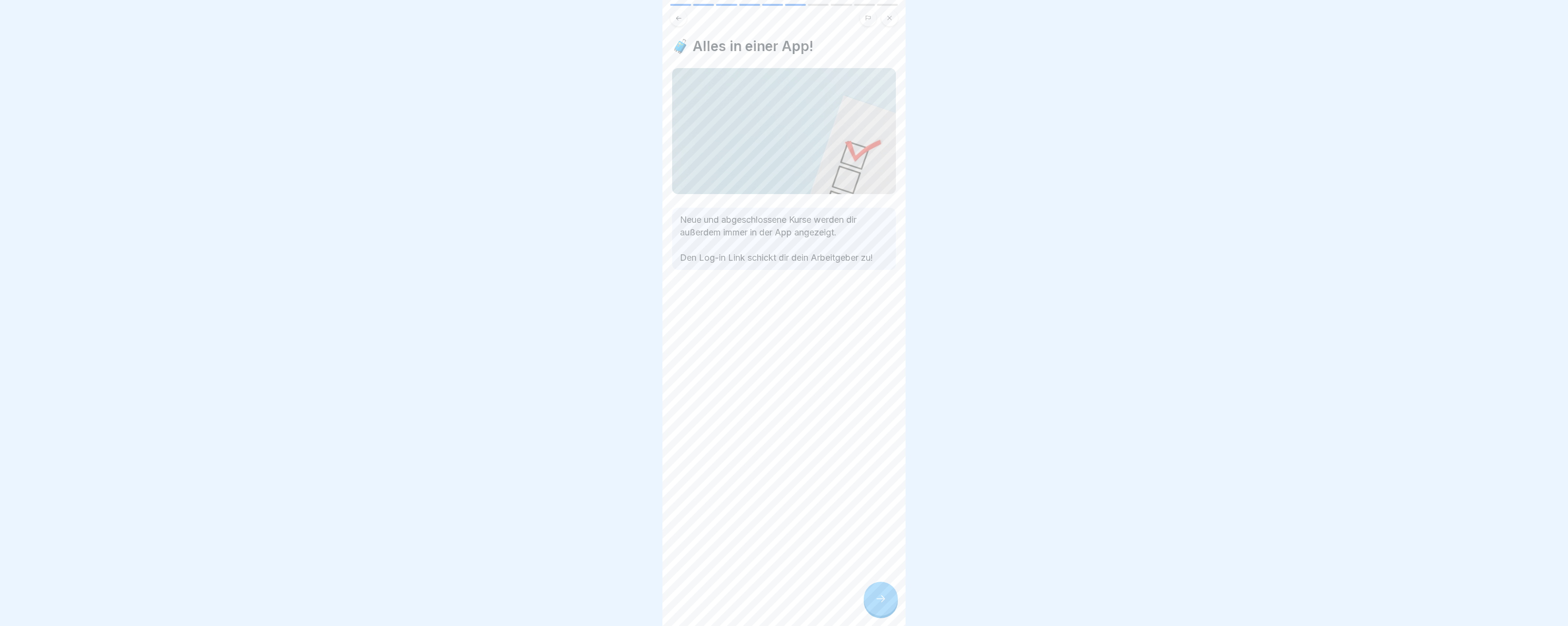
click at [890, 607] on div at bounding box center [880, 599] width 34 height 34
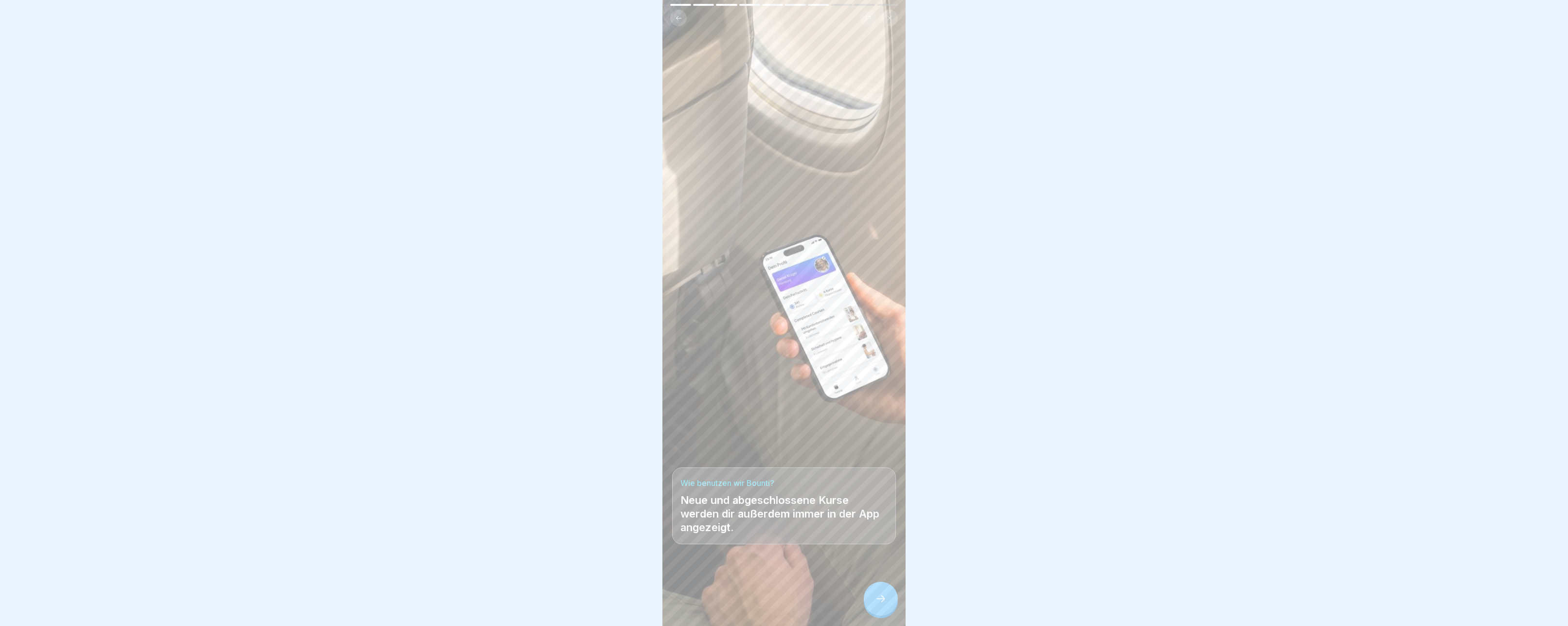
click at [677, 18] on icon at bounding box center [679, 18] width 5 height 5
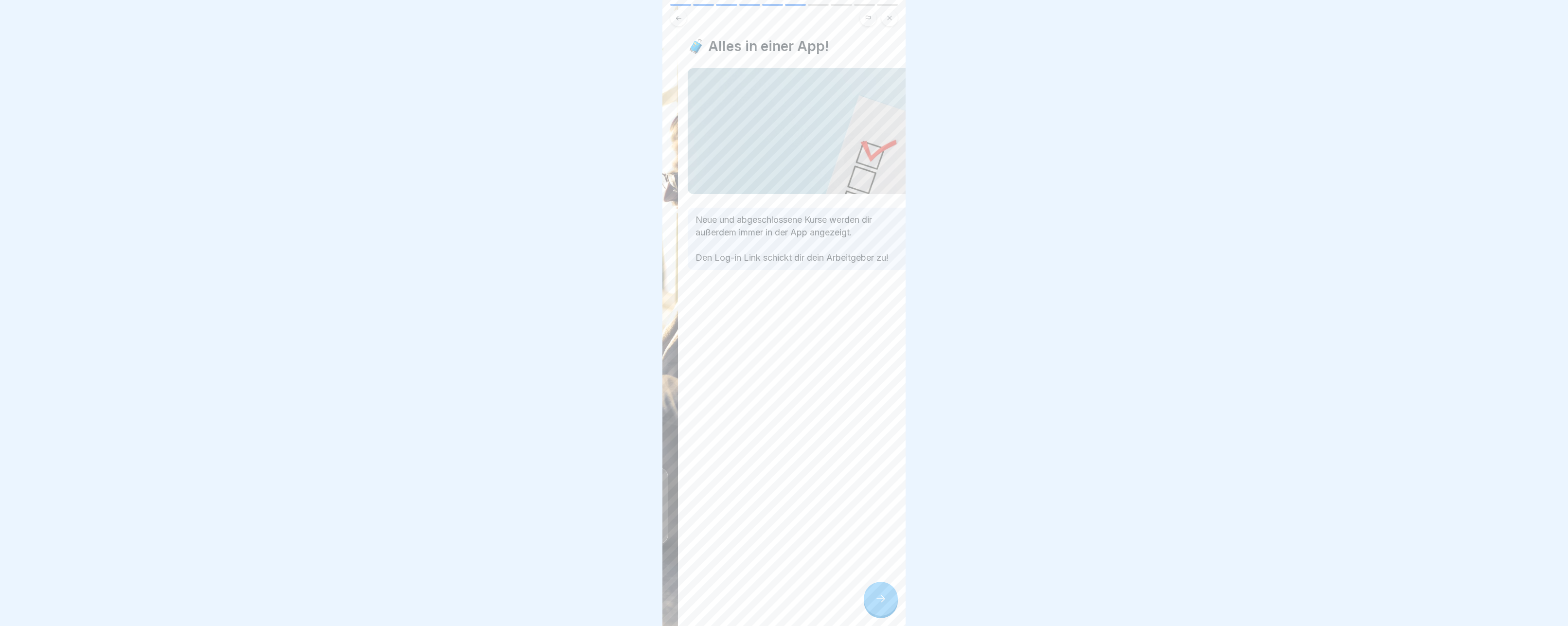
click at [698, 228] on div "Neue und abgeschlossene Kurse werden dir außerdem immer in der App angezeigt. D…" at bounding box center [799, 239] width 223 height 62
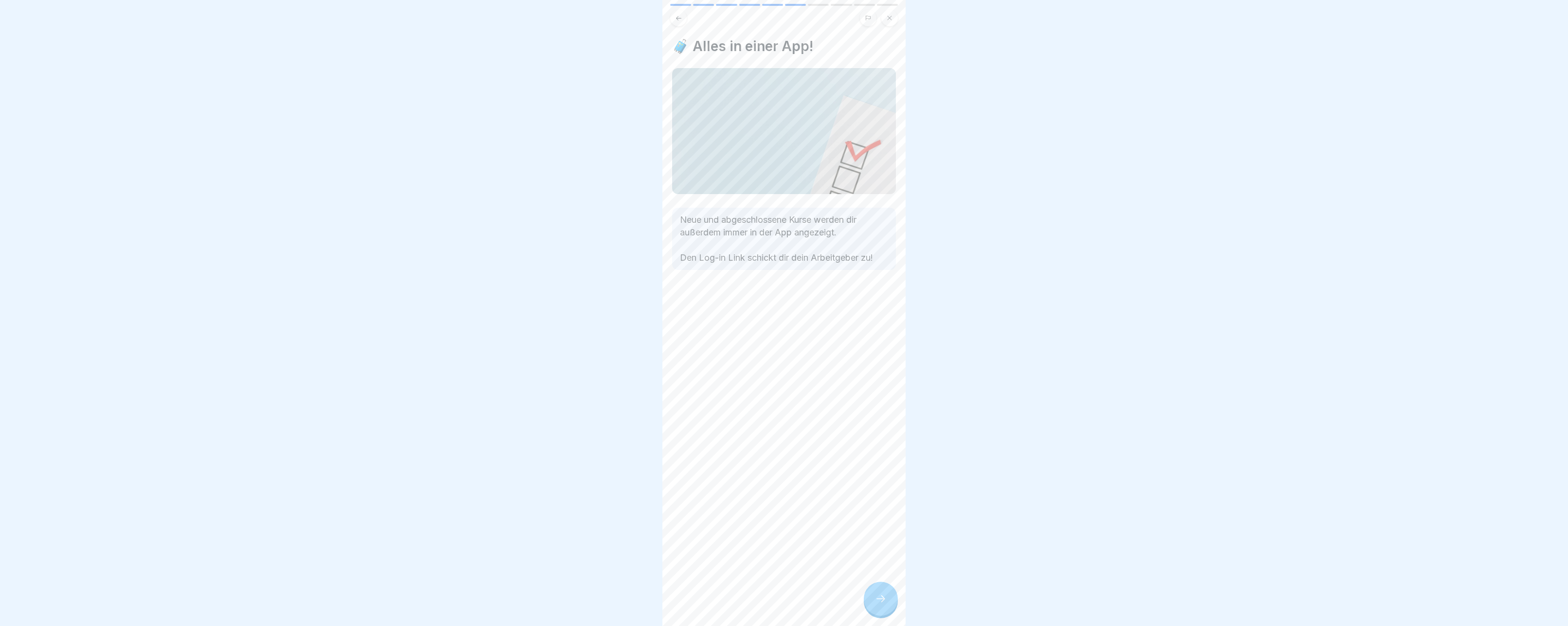
click at [716, 230] on p "Neue und abgeschlossene Kurse werden dir außerdem immer in der App angezeigt. D…" at bounding box center [784, 239] width 208 height 51
click at [873, 590] on div at bounding box center [880, 599] width 34 height 34
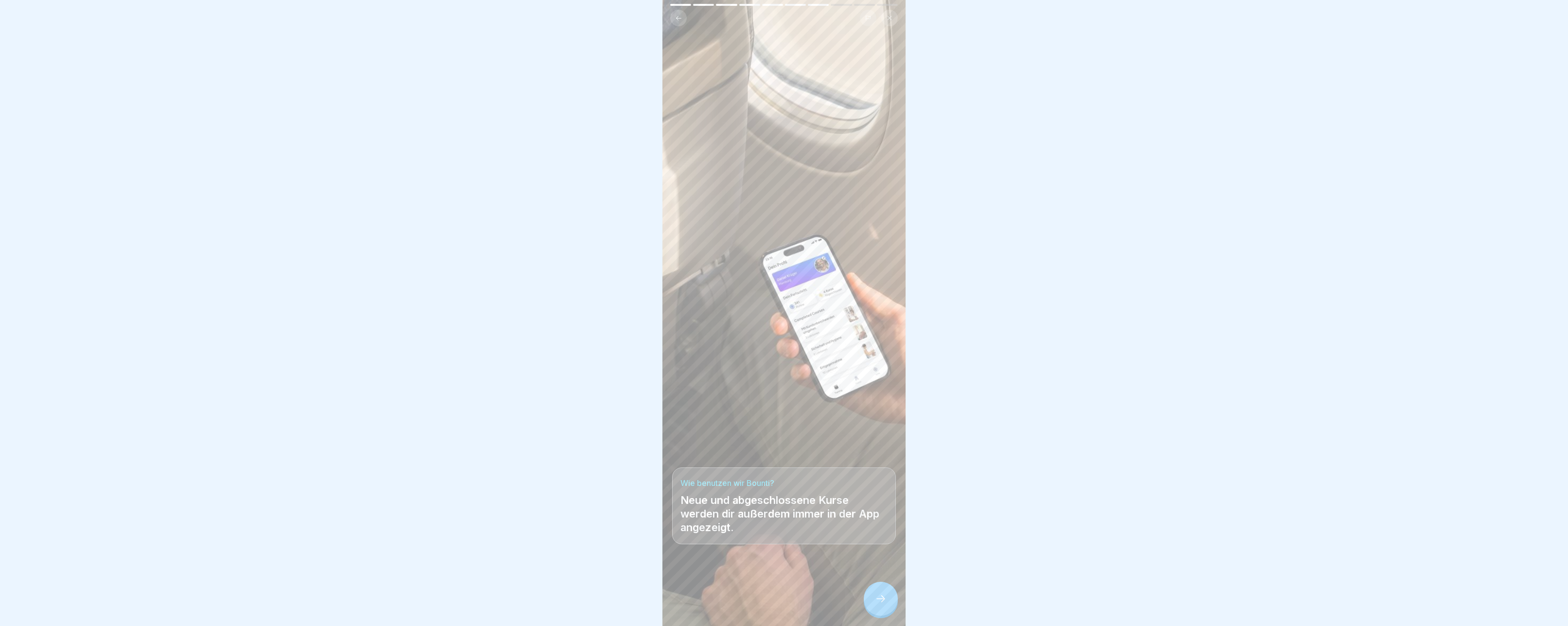
click at [877, 594] on div at bounding box center [880, 599] width 34 height 34
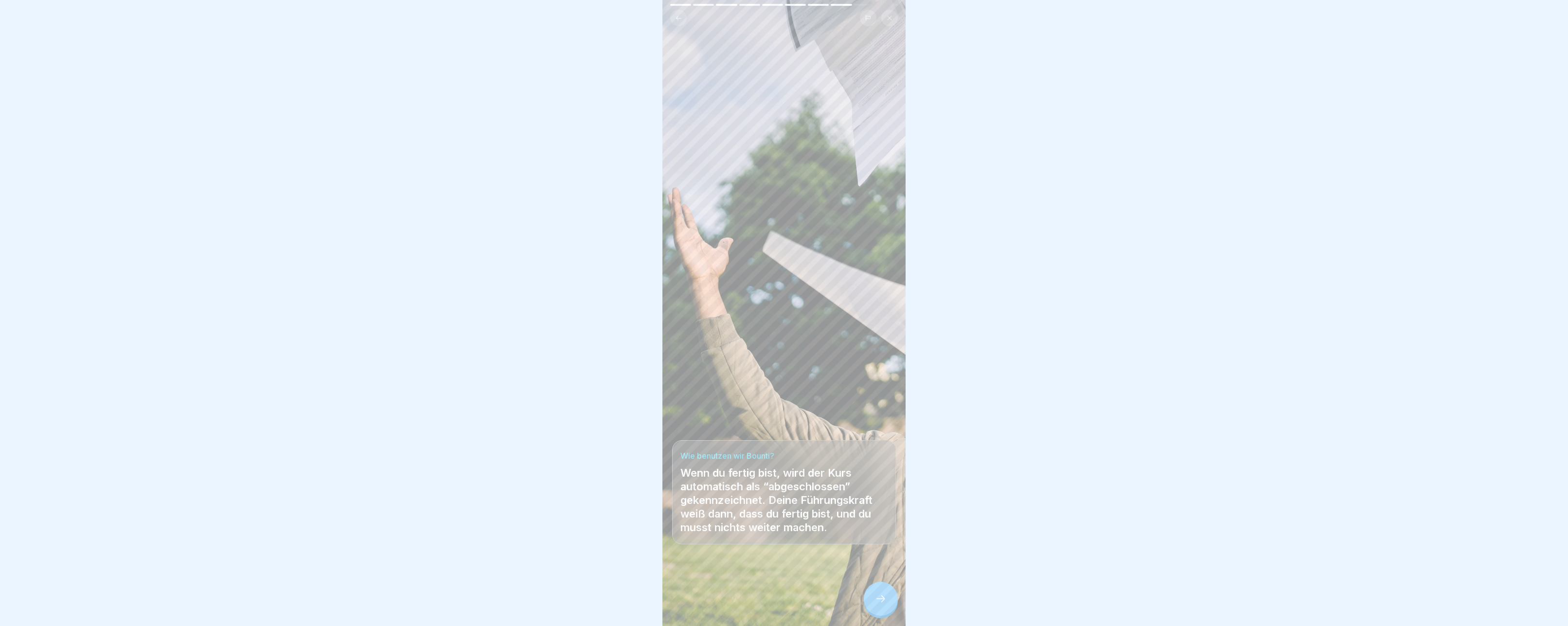
click at [877, 594] on div at bounding box center [880, 599] width 34 height 34
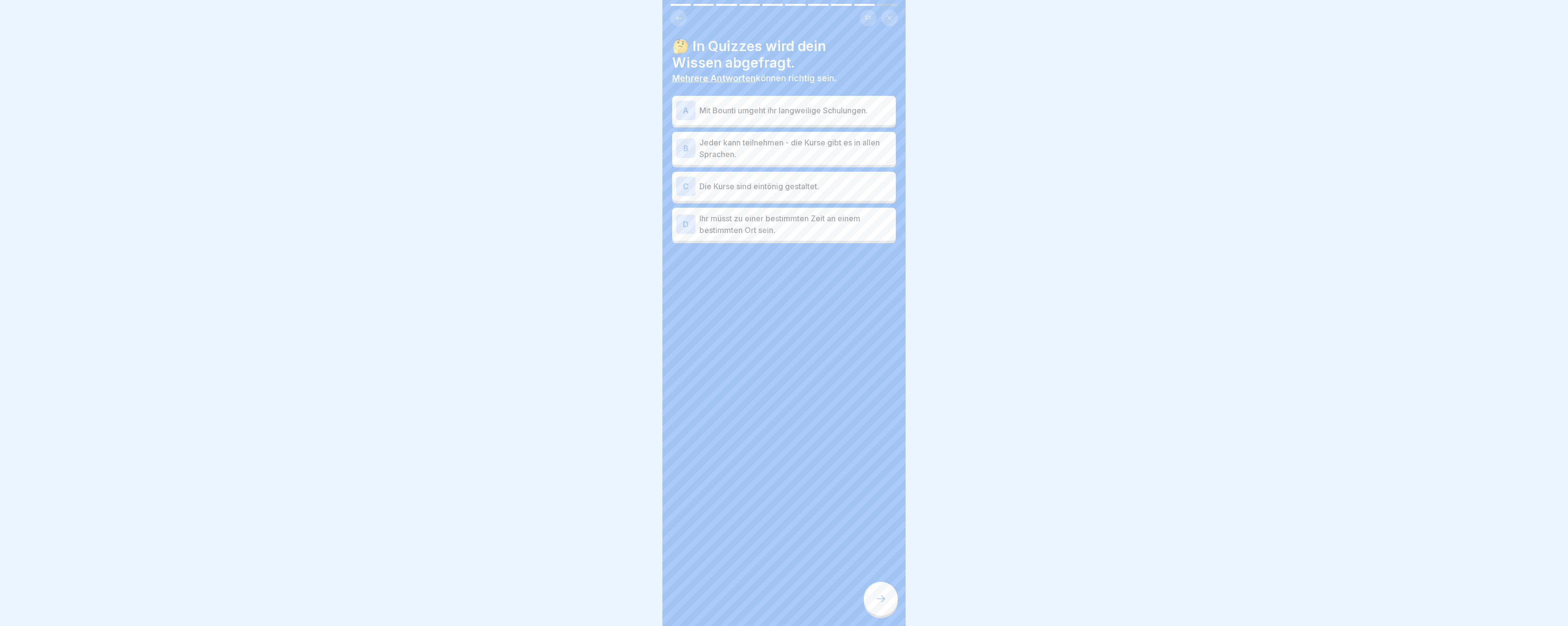
click at [738, 113] on p "Mit Bounti umgeht ihr langweilige Schulungen." at bounding box center [795, 110] width 193 height 11
click at [771, 144] on p "Jeder kann teilnehmen - die Kurse gibt es in allen Sprachen." at bounding box center [795, 148] width 193 height 23
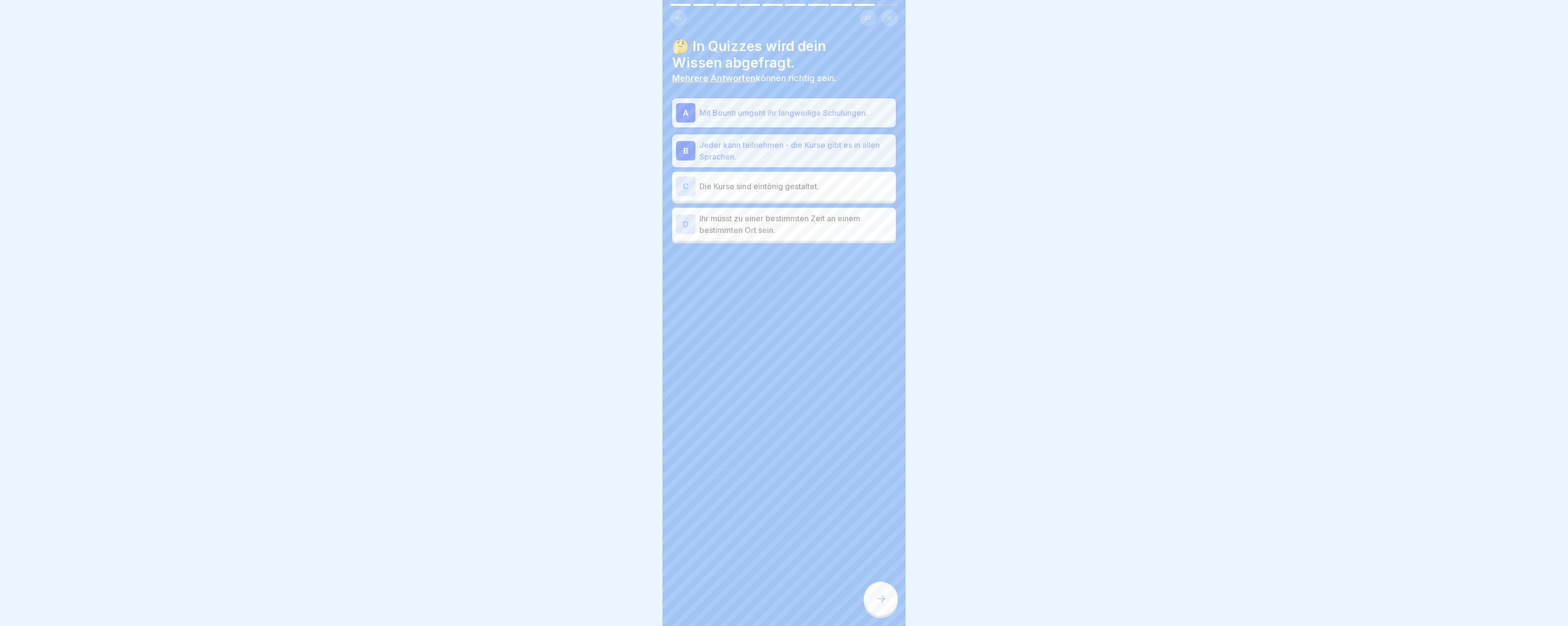
click at [877, 609] on div at bounding box center [880, 599] width 34 height 34
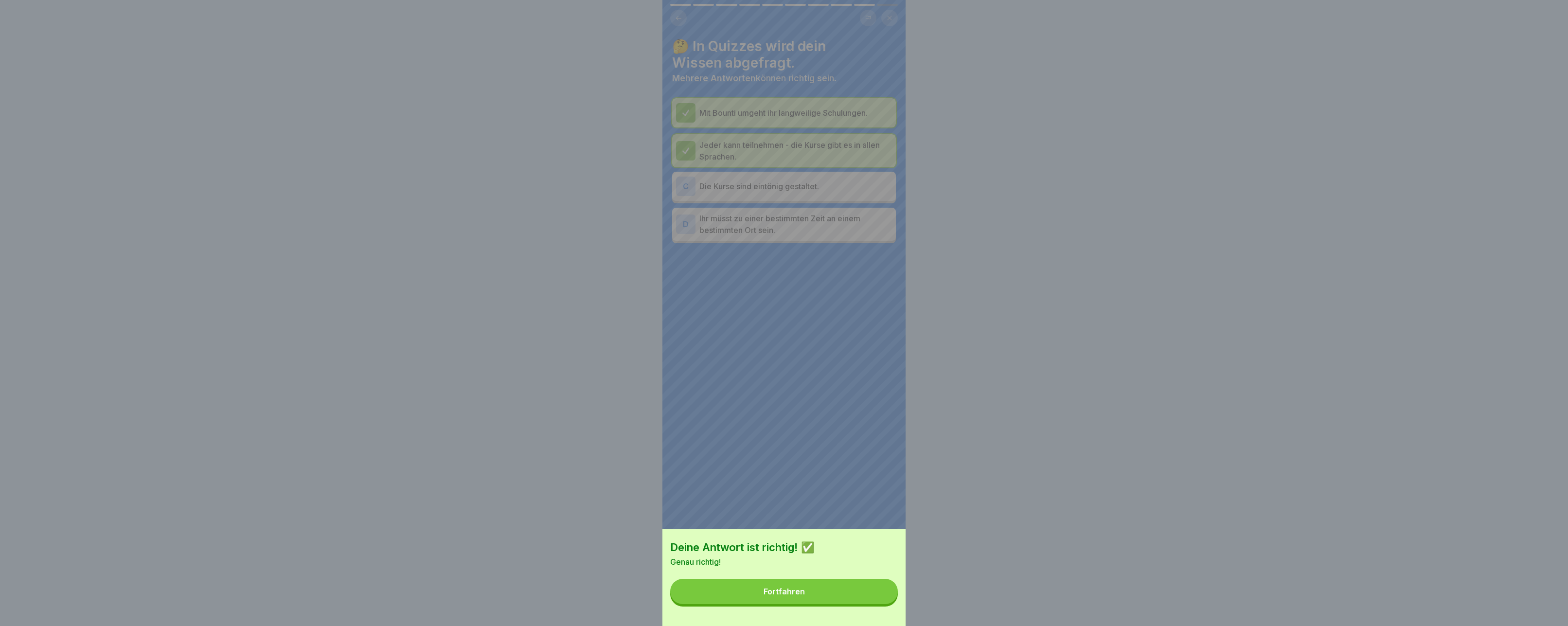
click at [806, 586] on button "Fortfahren" at bounding box center [784, 592] width 228 height 26
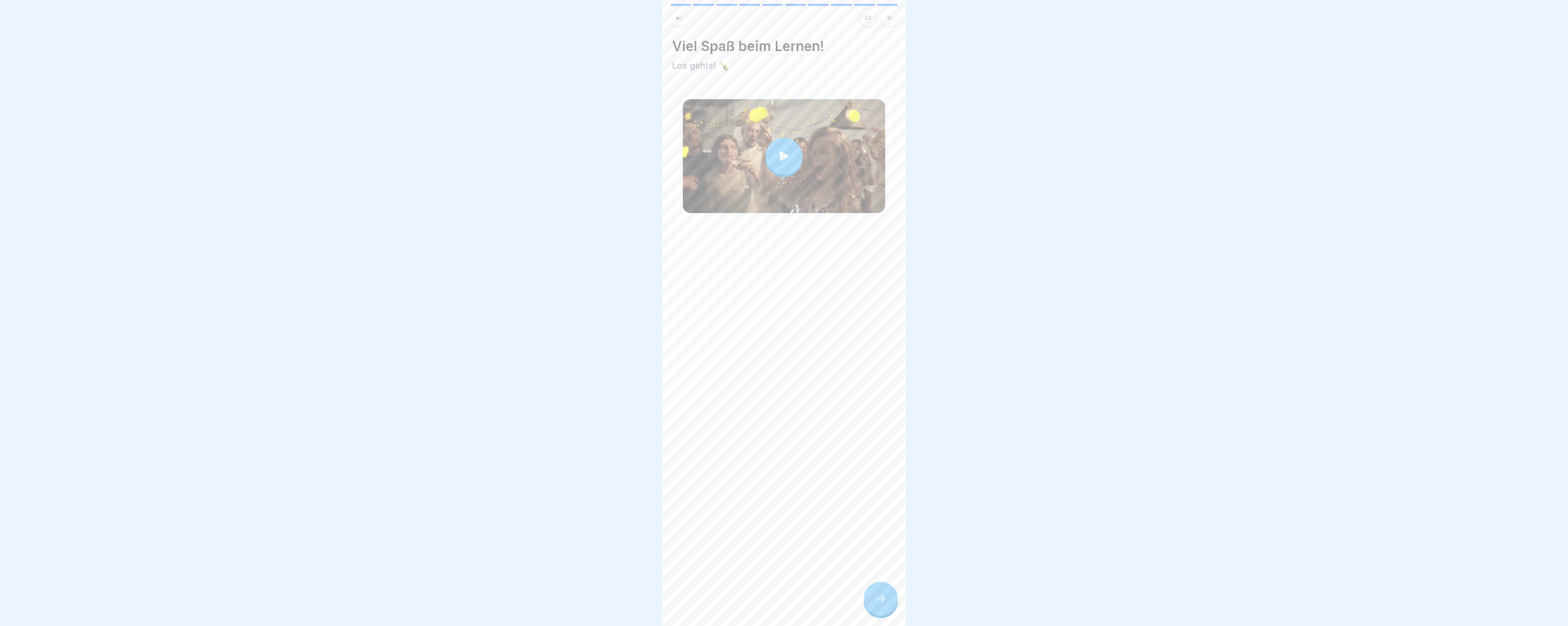
click at [888, 599] on div at bounding box center [880, 599] width 34 height 34
click at [888, 596] on div at bounding box center [880, 599] width 34 height 34
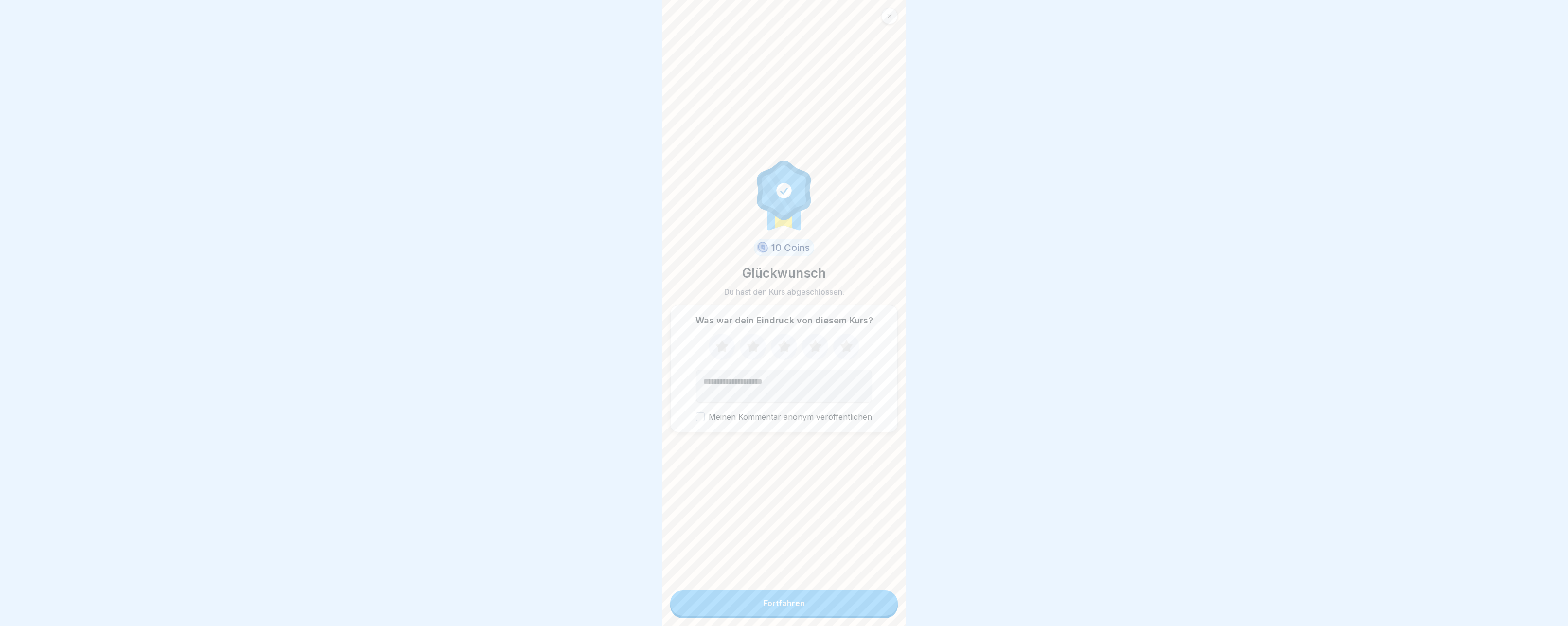
click at [811, 613] on button "Fortfahren" at bounding box center [784, 603] width 228 height 26
click at [789, 604] on div "Fortfahren" at bounding box center [784, 603] width 42 height 9
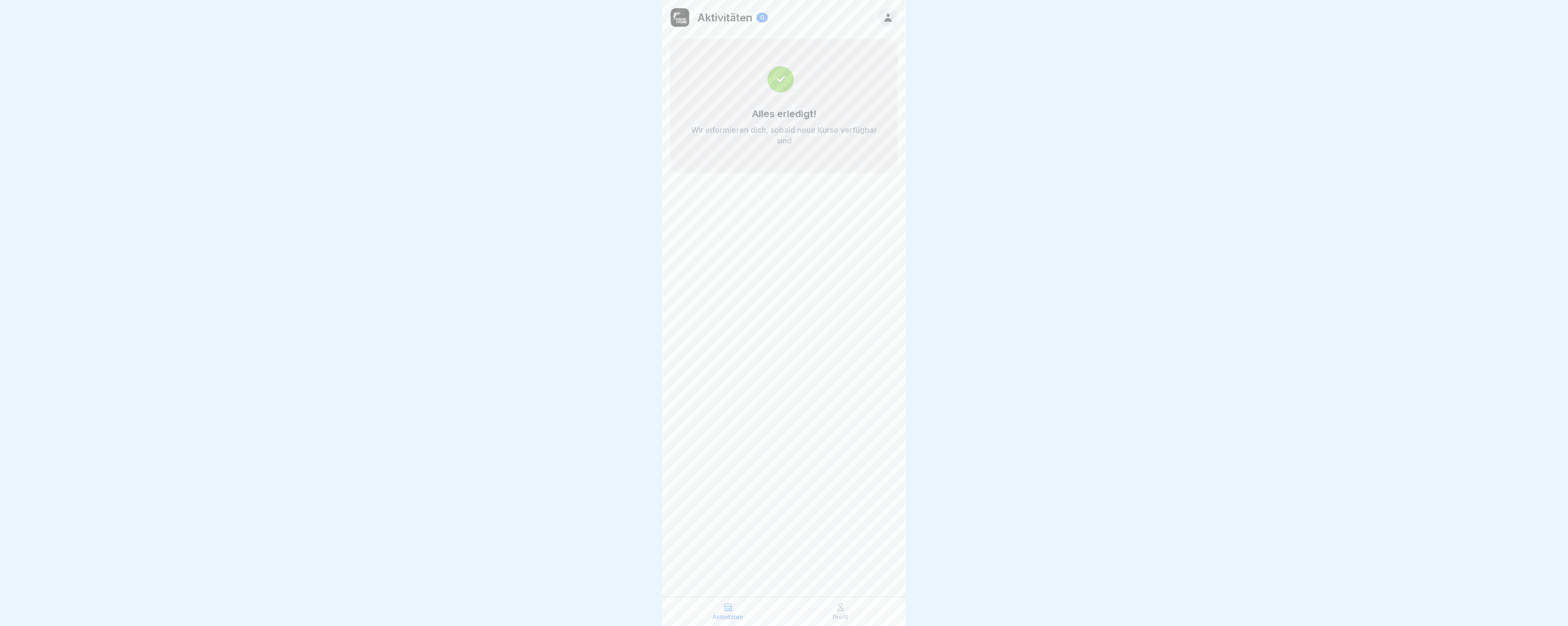
click at [753, 16] on p "Aktivitäten" at bounding box center [725, 17] width 55 height 13
click at [885, 24] on div at bounding box center [889, 17] width 20 height 20
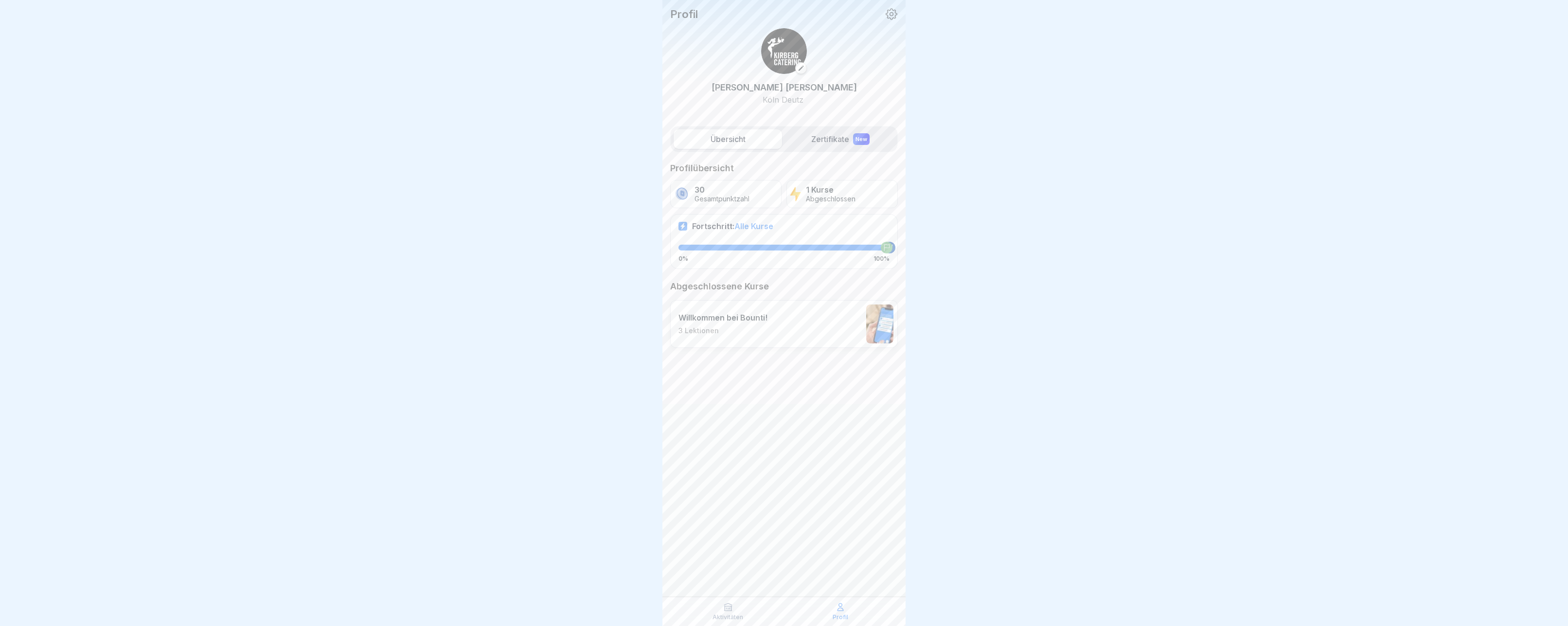
click at [825, 142] on label "Zertifikate New" at bounding box center [840, 139] width 109 height 20
click at [735, 140] on label "Übersicht" at bounding box center [728, 139] width 109 height 20
